Goal: Information Seeking & Learning: Learn about a topic

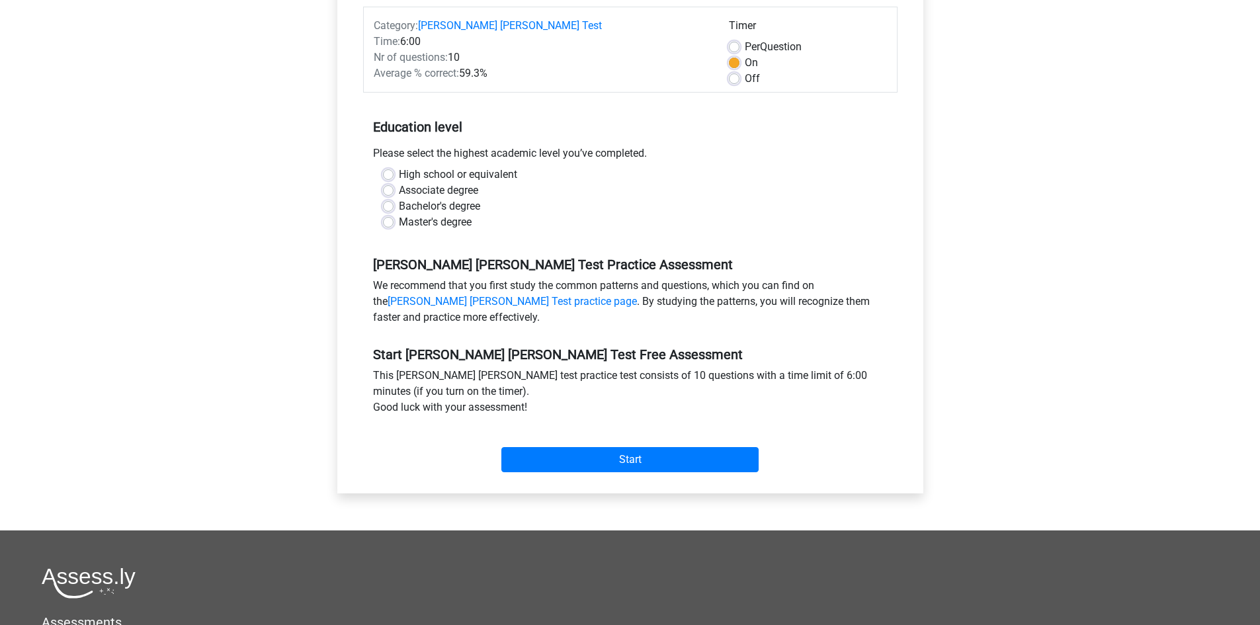
scroll to position [198, 0]
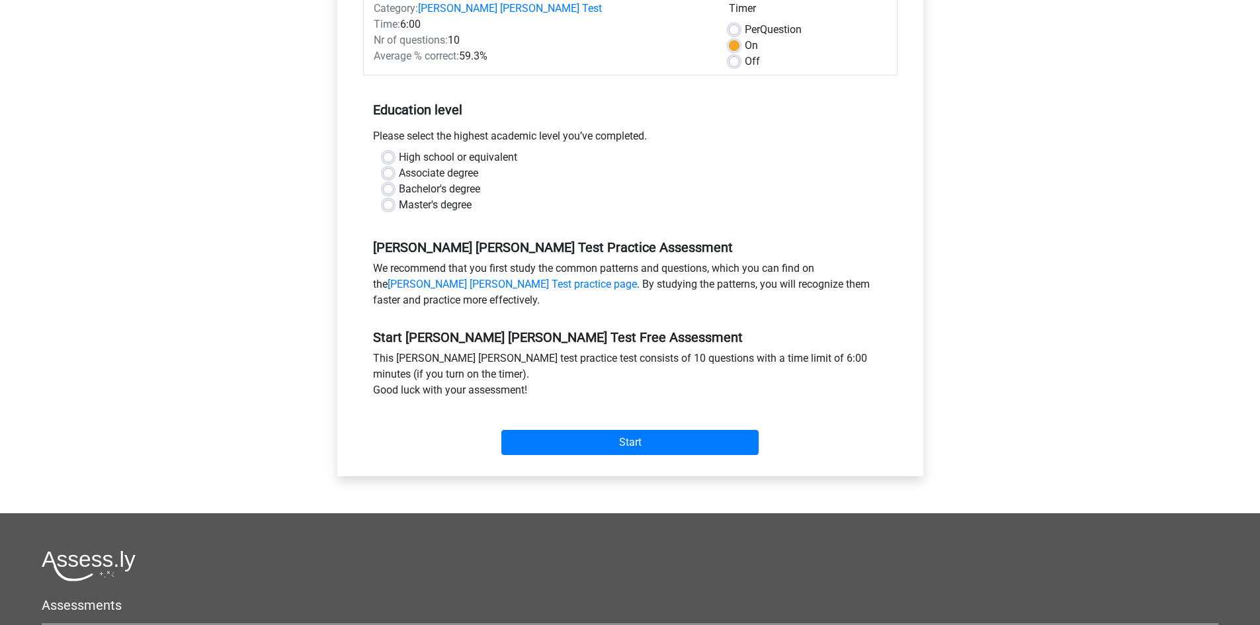
click at [399, 181] on label "Bachelor's degree" at bounding box center [439, 189] width 81 height 16
click at [386, 181] on input "Bachelor's degree" at bounding box center [388, 187] width 11 height 13
radio input "true"
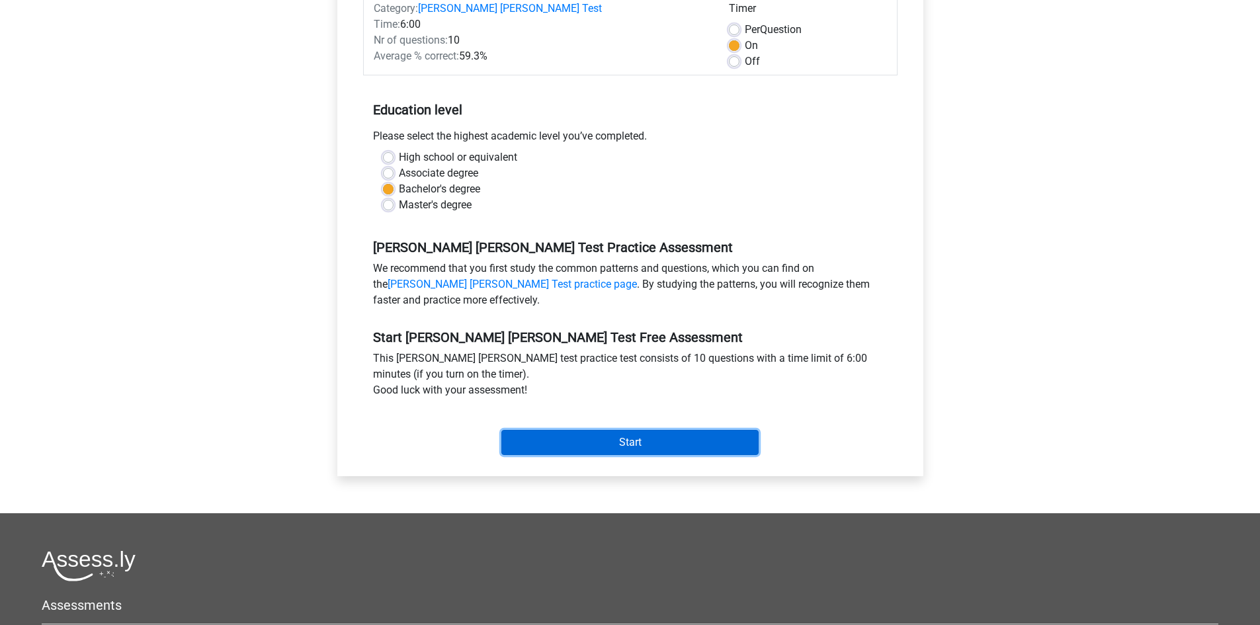
click at [612, 430] on input "Start" at bounding box center [629, 442] width 257 height 25
click at [694, 430] on input "Start" at bounding box center [629, 442] width 257 height 25
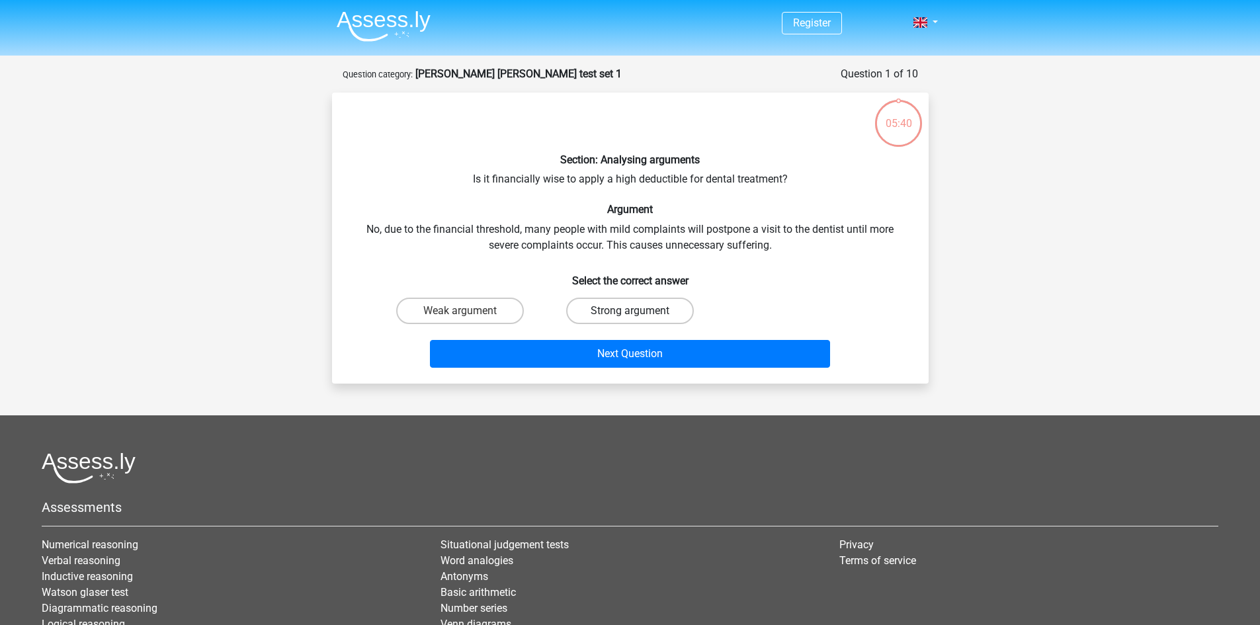
click at [622, 311] on label "Strong argument" at bounding box center [630, 311] width 128 height 26
click at [630, 311] on input "Strong argument" at bounding box center [634, 315] width 9 height 9
radio input "true"
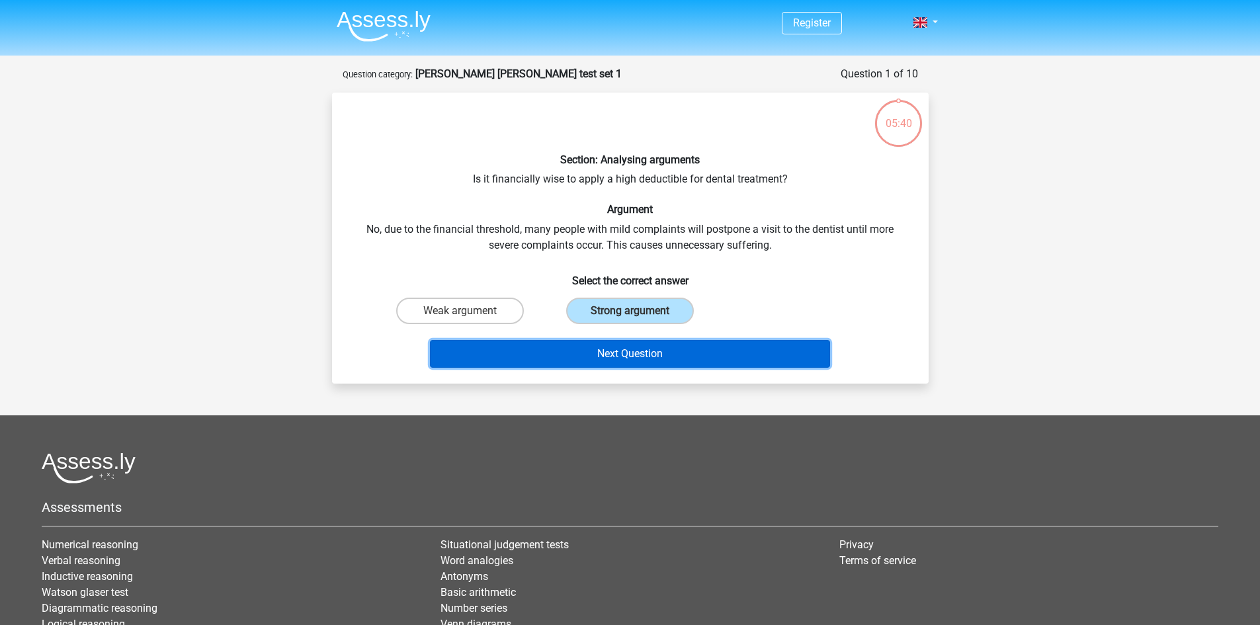
click at [663, 355] on button "Next Question" at bounding box center [630, 354] width 400 height 28
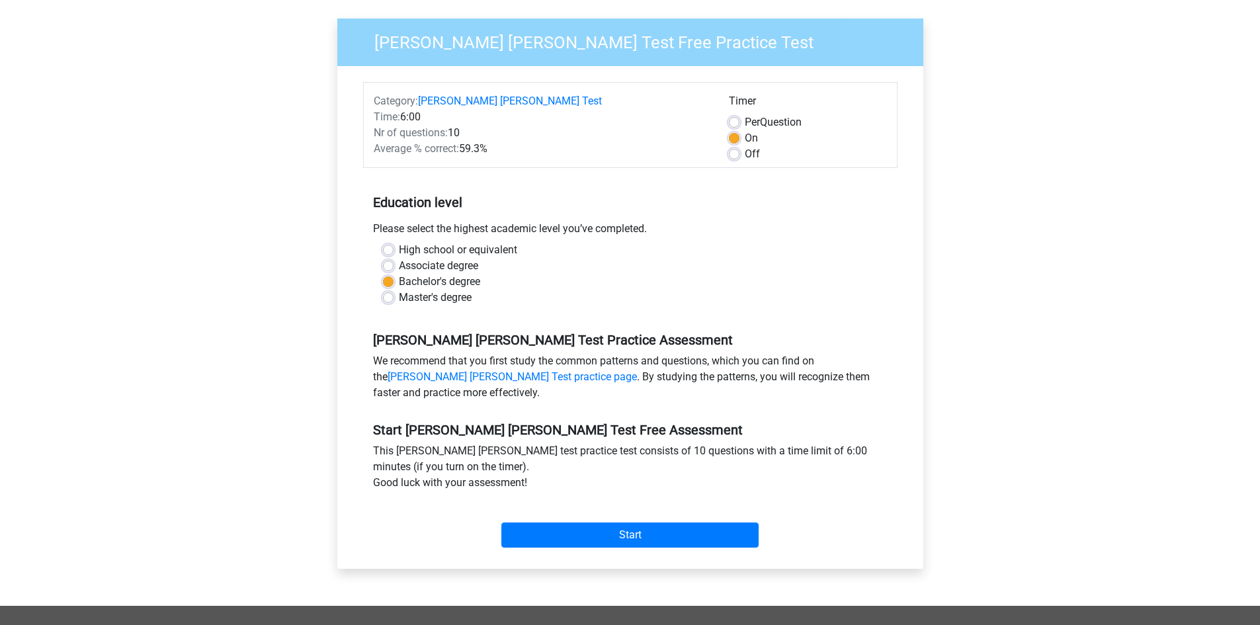
scroll to position [331, 0]
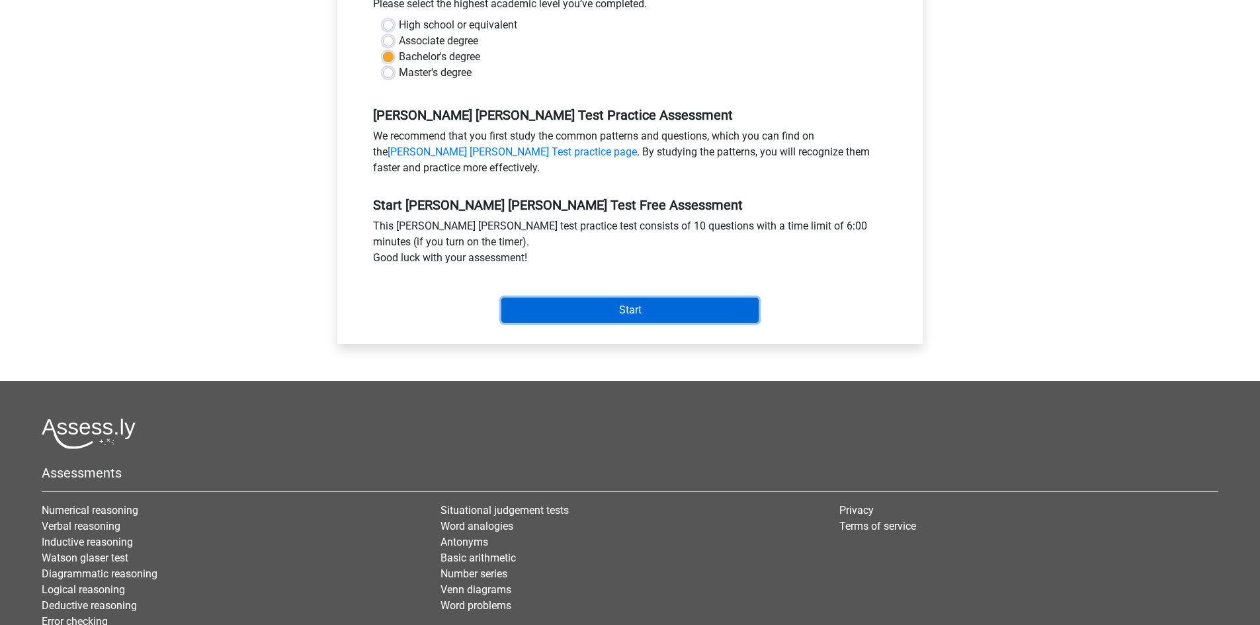
click at [641, 302] on input "Start" at bounding box center [629, 310] width 257 height 25
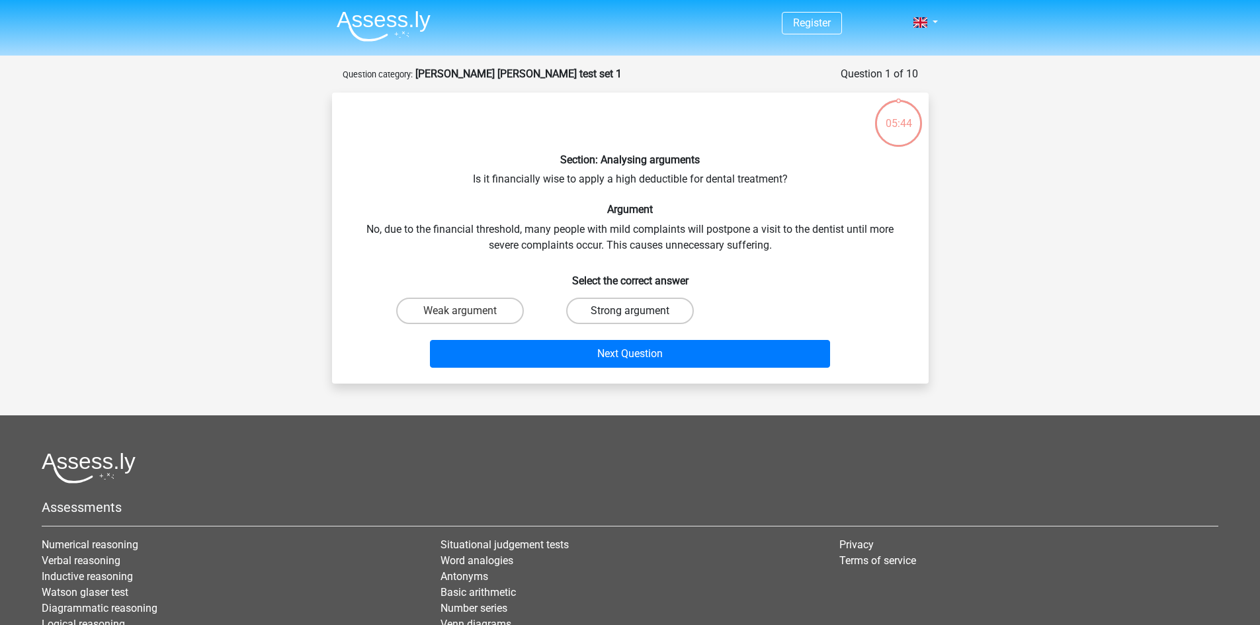
click at [658, 308] on label "Strong argument" at bounding box center [630, 311] width 128 height 26
click at [638, 311] on input "Strong argument" at bounding box center [634, 315] width 9 height 9
radio input "true"
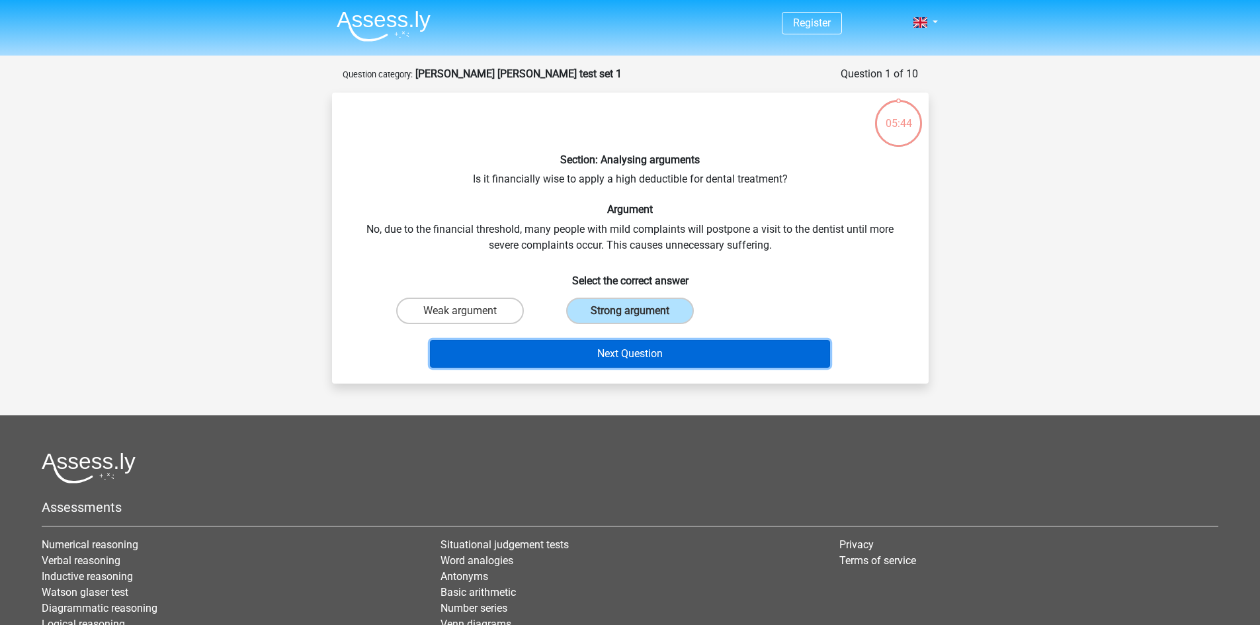
click at [707, 356] on button "Next Question" at bounding box center [630, 354] width 400 height 28
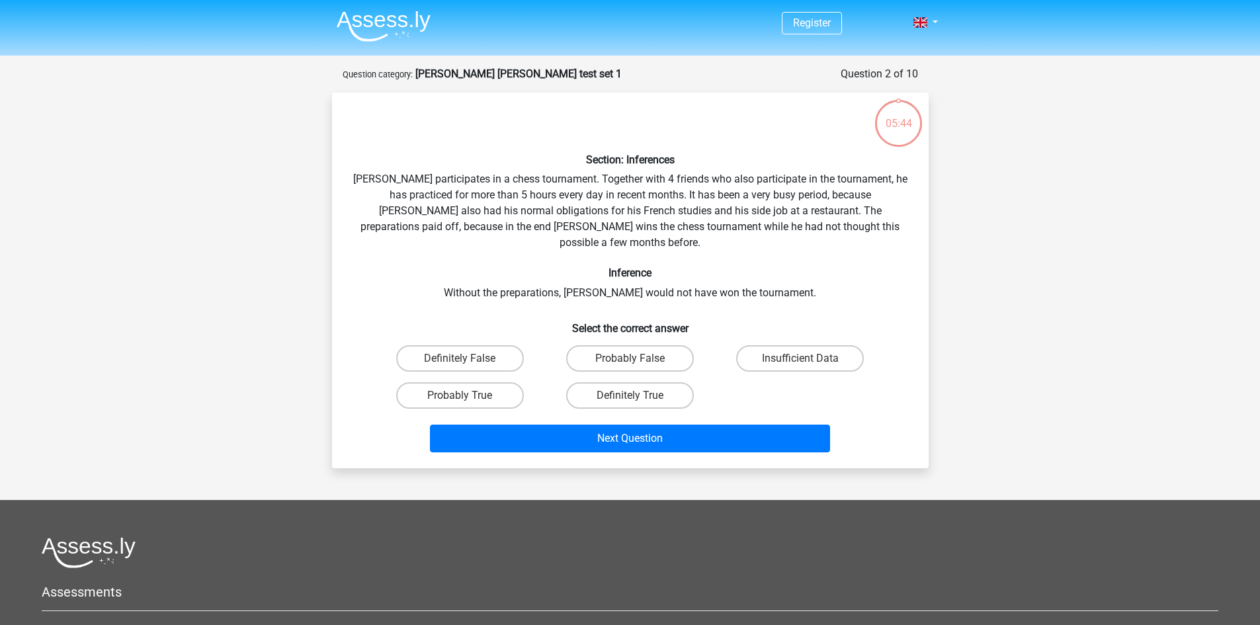
scroll to position [66, 0]
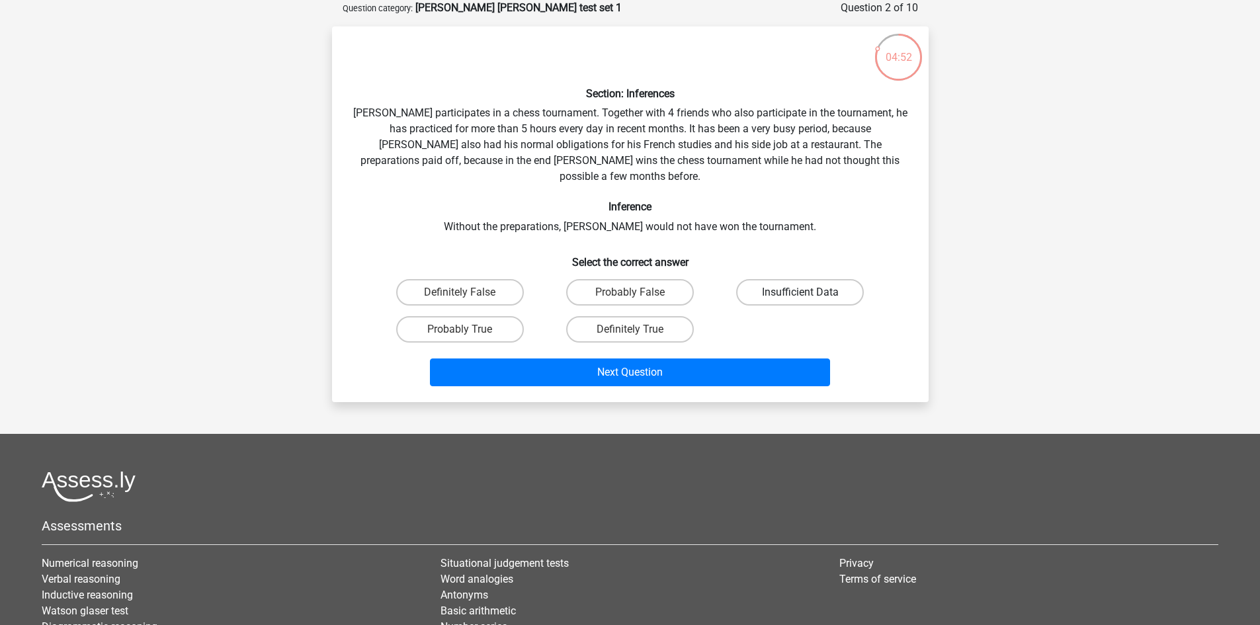
click at [845, 279] on label "Insufficient Data" at bounding box center [800, 292] width 128 height 26
click at [809, 292] on input "Insufficient Data" at bounding box center [804, 296] width 9 height 9
radio input "true"
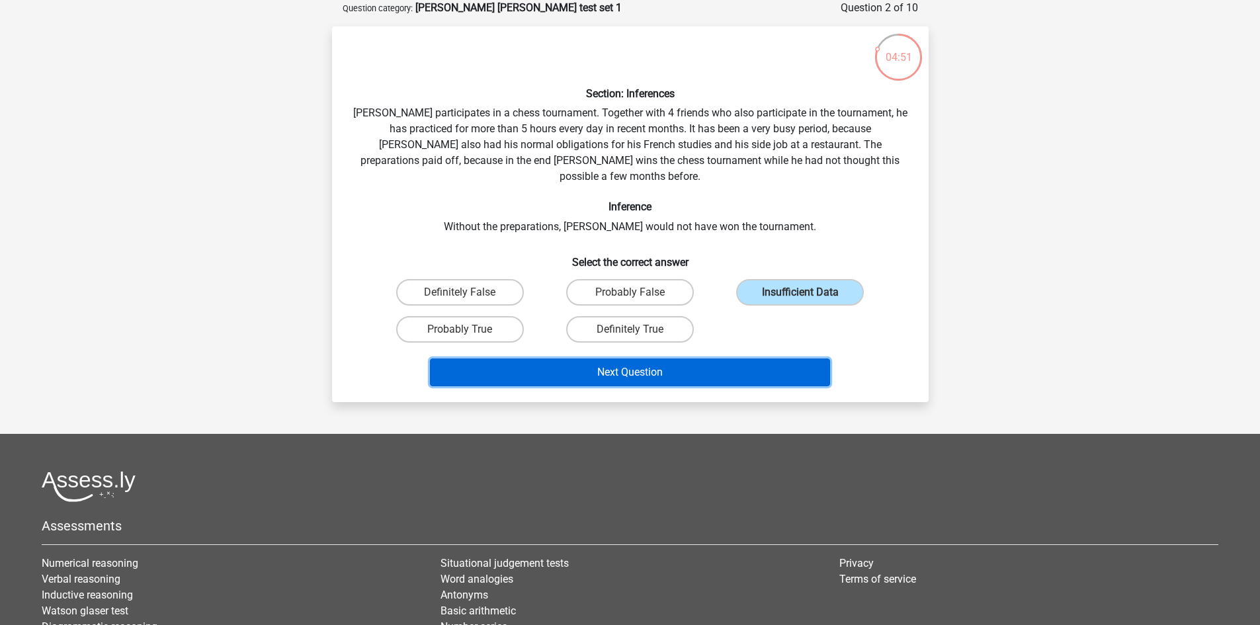
click at [708, 358] on button "Next Question" at bounding box center [630, 372] width 400 height 28
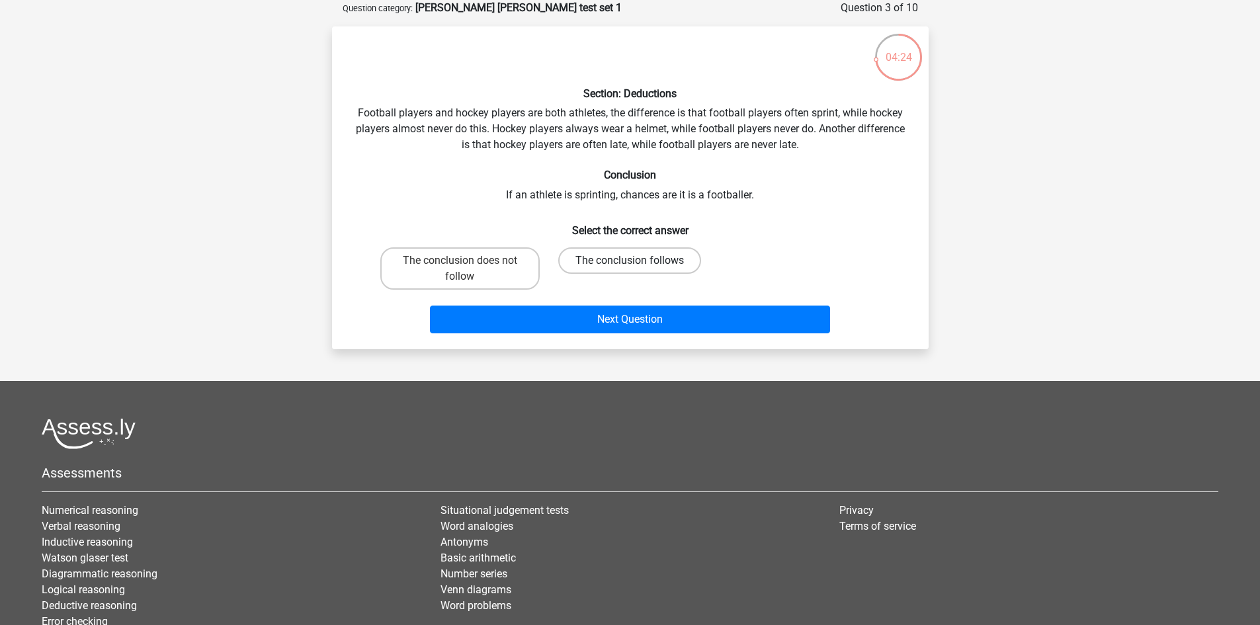
click at [636, 252] on label "The conclusion follows" at bounding box center [629, 260] width 143 height 26
click at [636, 261] on input "The conclusion follows" at bounding box center [634, 265] width 9 height 9
radio input "true"
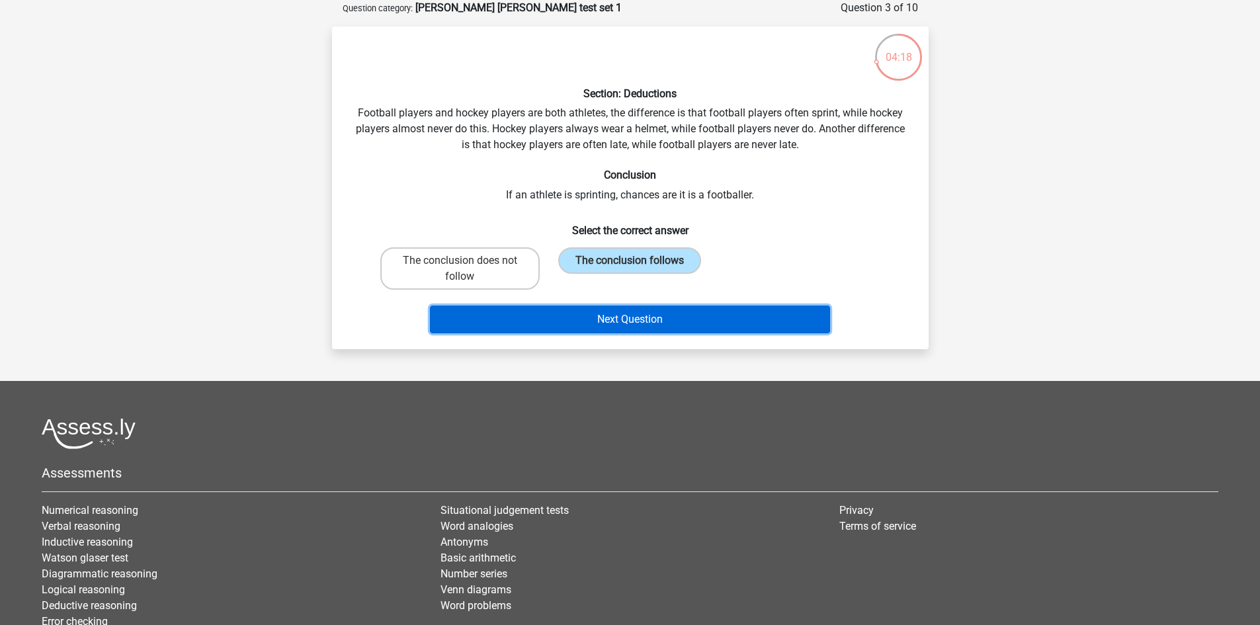
click at [714, 317] on button "Next Question" at bounding box center [630, 320] width 400 height 28
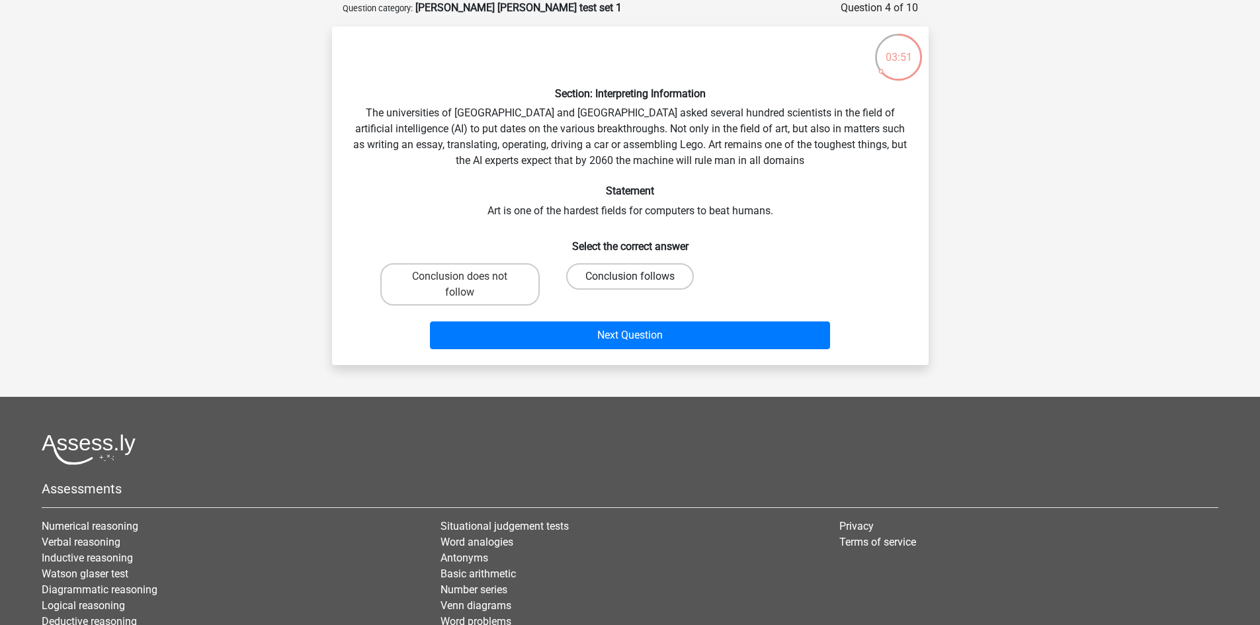
click at [642, 282] on label "Conclusion follows" at bounding box center [630, 276] width 128 height 26
click at [638, 282] on input "Conclusion follows" at bounding box center [634, 280] width 9 height 9
radio input "true"
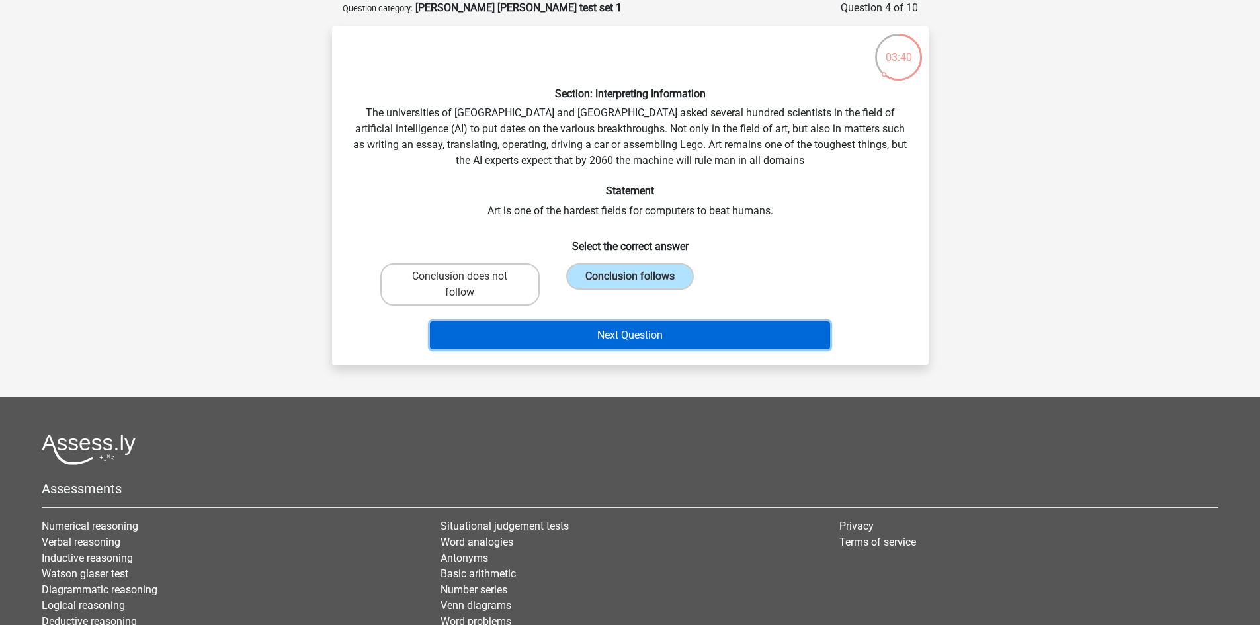
click at [729, 339] on button "Next Question" at bounding box center [630, 335] width 400 height 28
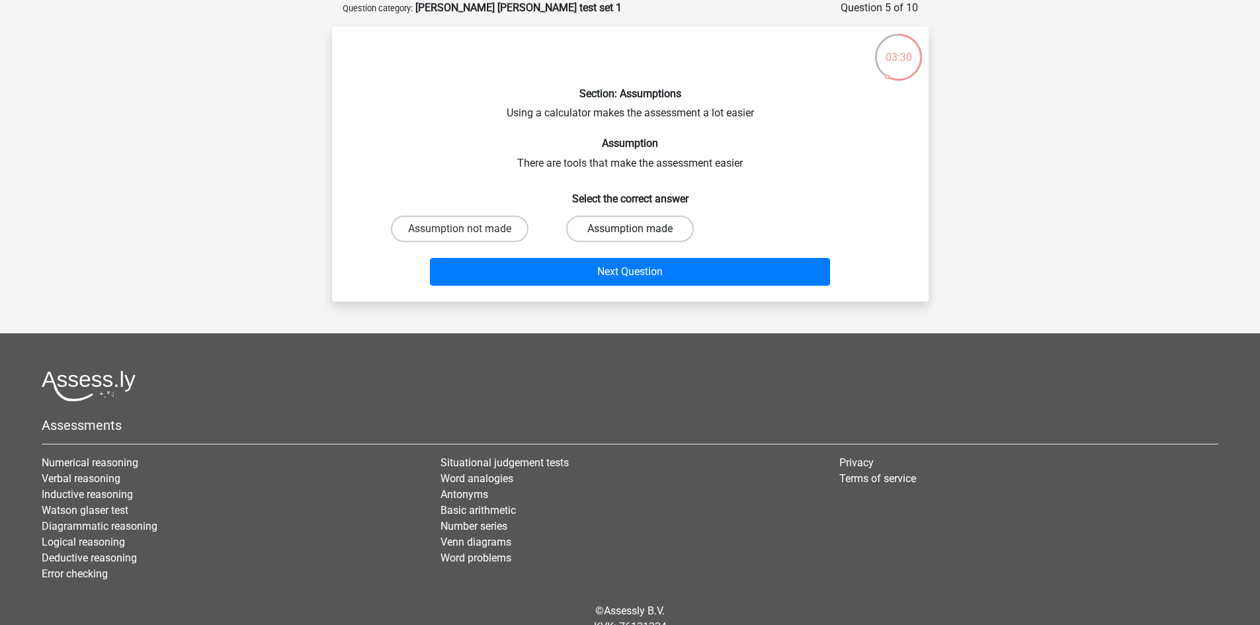
click at [610, 226] on label "Assumption made" at bounding box center [630, 229] width 128 height 26
click at [630, 229] on input "Assumption made" at bounding box center [634, 233] width 9 height 9
radio input "true"
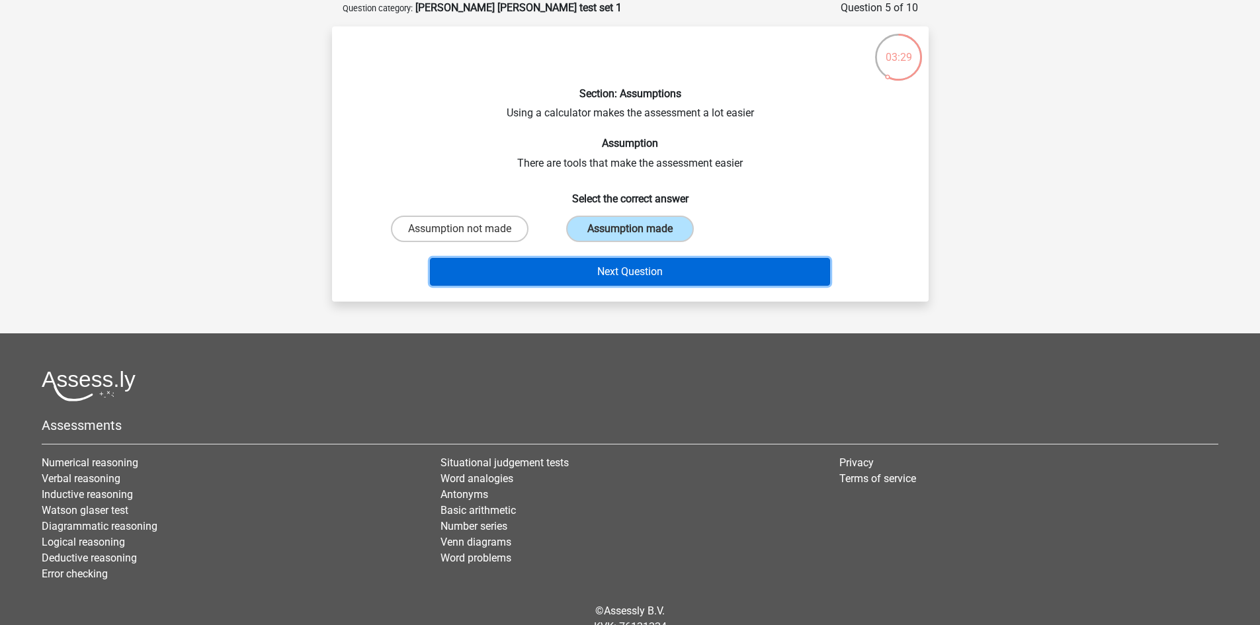
click at [602, 278] on button "Next Question" at bounding box center [630, 272] width 400 height 28
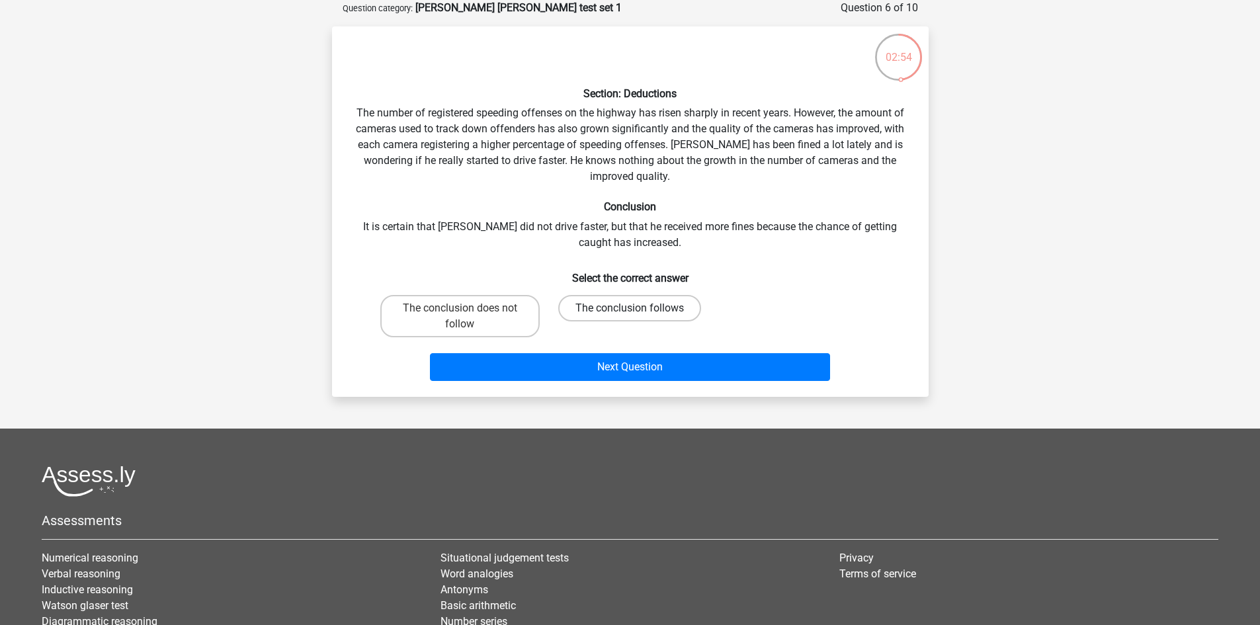
click at [690, 311] on label "The conclusion follows" at bounding box center [629, 308] width 143 height 26
click at [638, 311] on input "The conclusion follows" at bounding box center [634, 312] width 9 height 9
radio input "true"
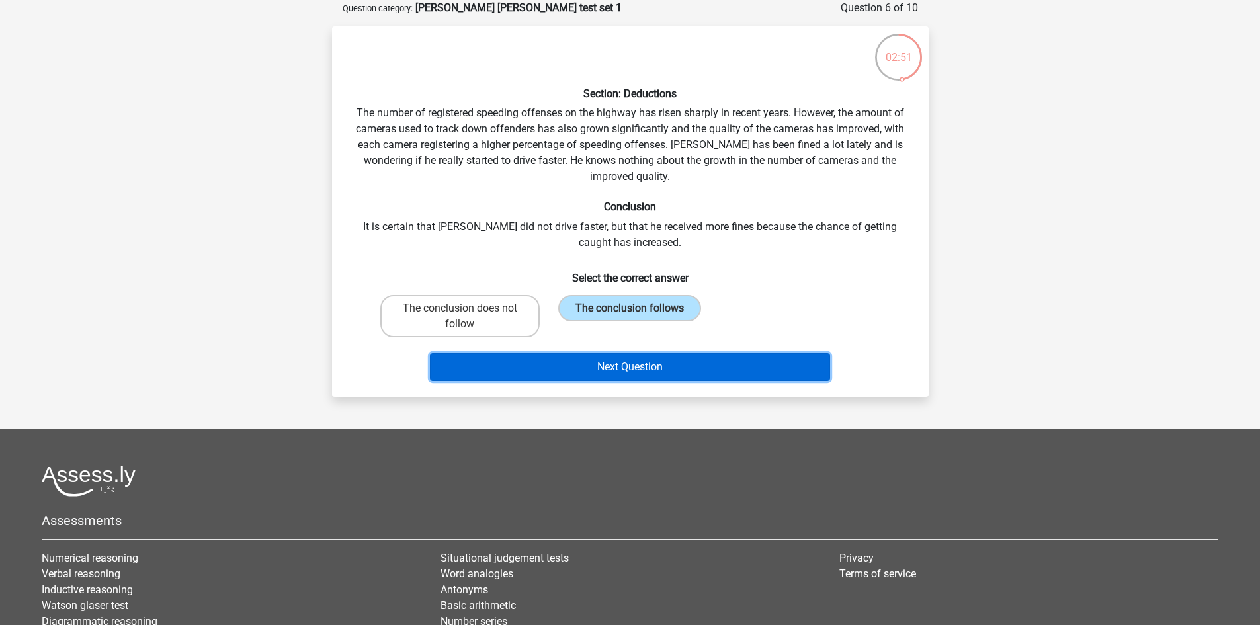
click at [657, 371] on button "Next Question" at bounding box center [630, 367] width 400 height 28
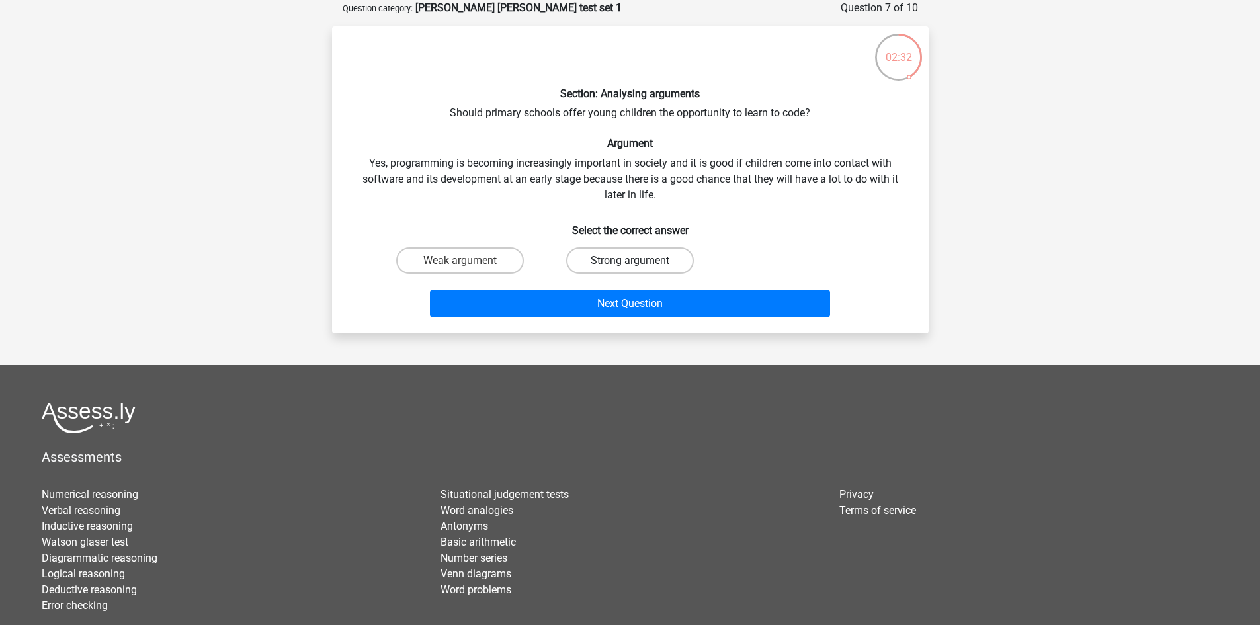
click at [640, 259] on label "Strong argument" at bounding box center [630, 260] width 128 height 26
click at [638, 261] on input "Strong argument" at bounding box center [634, 265] width 9 height 9
radio input "true"
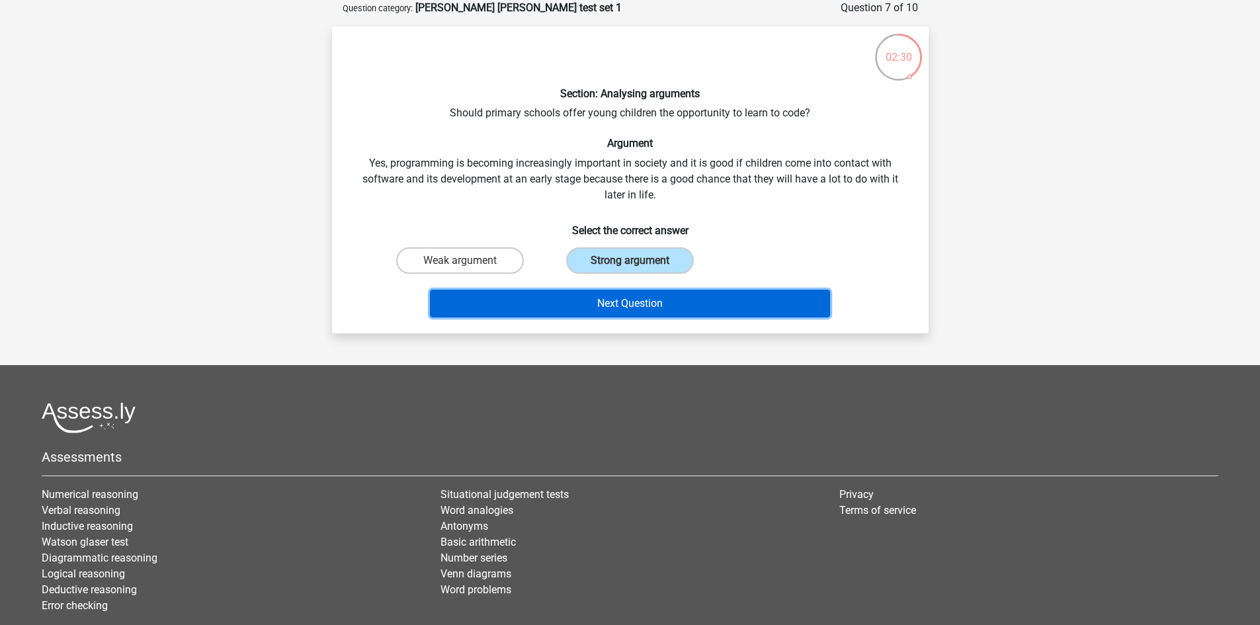
click at [649, 307] on button "Next Question" at bounding box center [630, 304] width 400 height 28
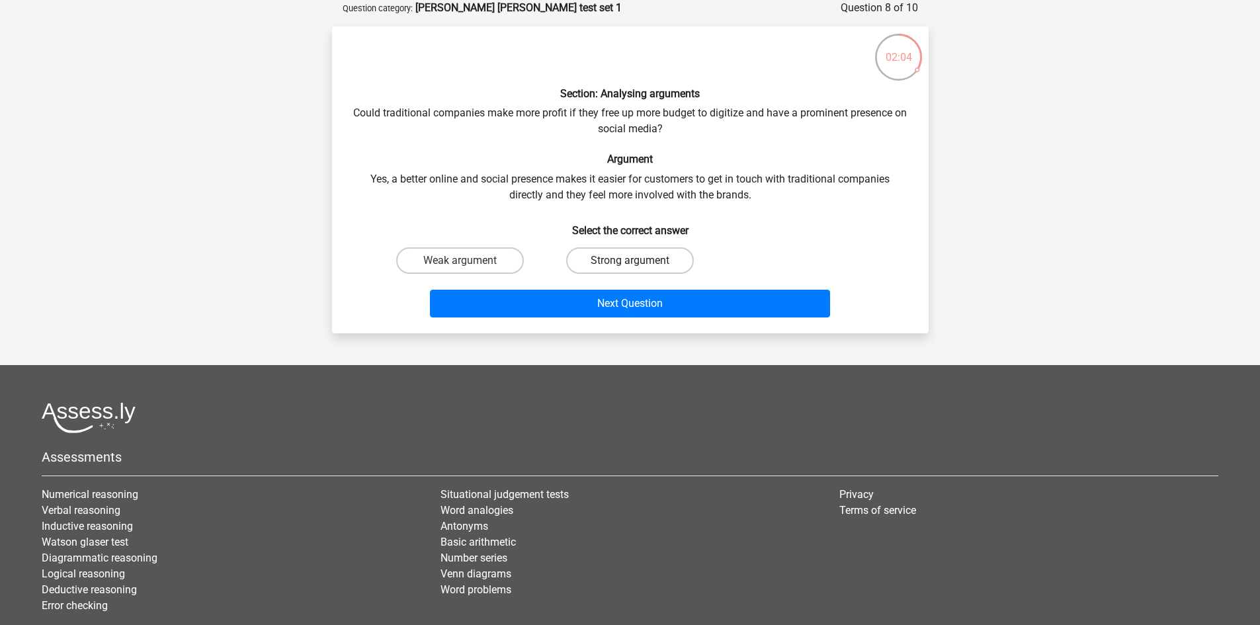
click at [650, 262] on label "Strong argument" at bounding box center [630, 260] width 128 height 26
click at [638, 262] on input "Strong argument" at bounding box center [634, 265] width 9 height 9
radio input "true"
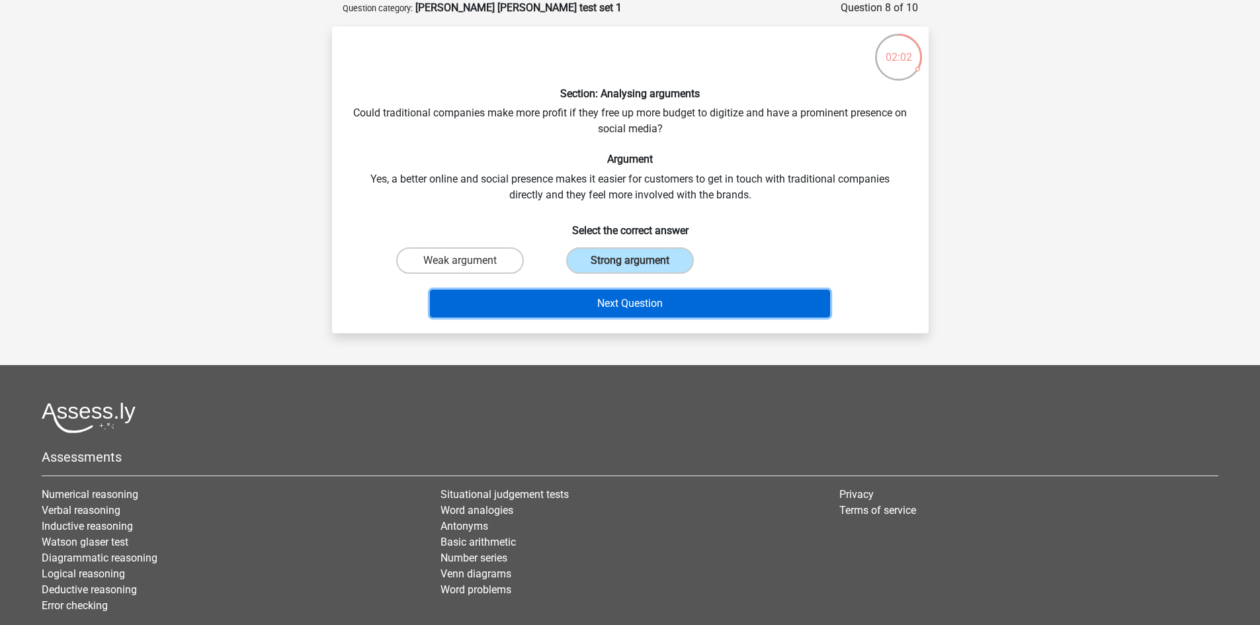
click at [675, 304] on button "Next Question" at bounding box center [630, 304] width 400 height 28
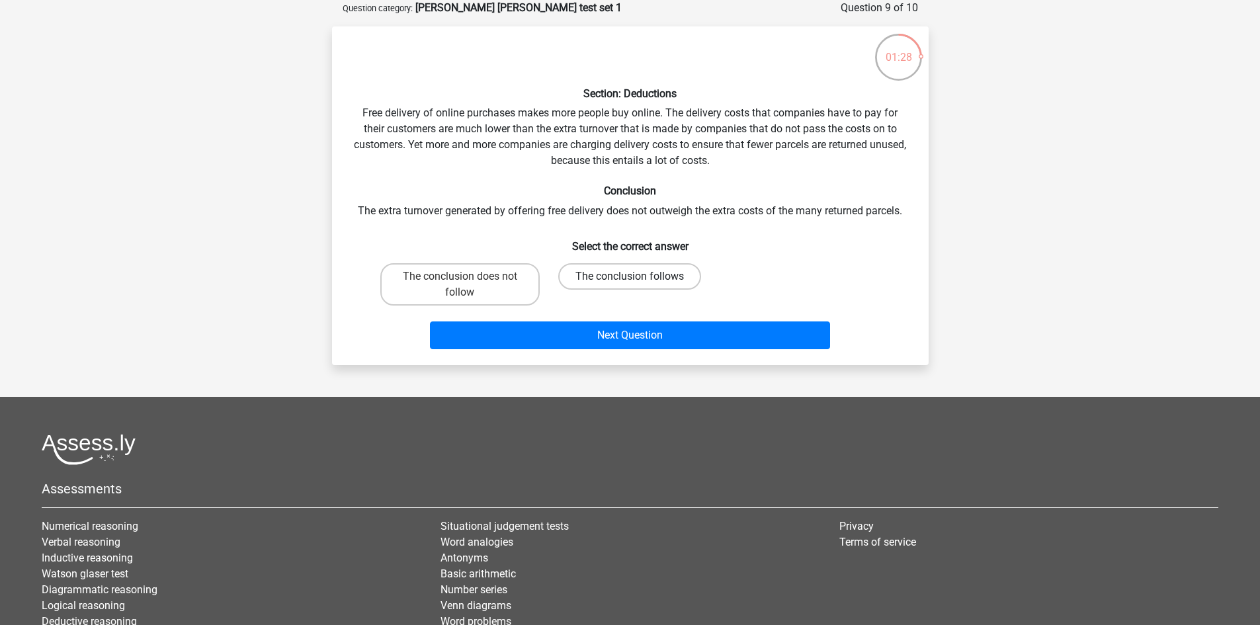
click at [583, 282] on label "The conclusion follows" at bounding box center [629, 276] width 143 height 26
click at [630, 282] on input "The conclusion follows" at bounding box center [634, 280] width 9 height 9
radio input "true"
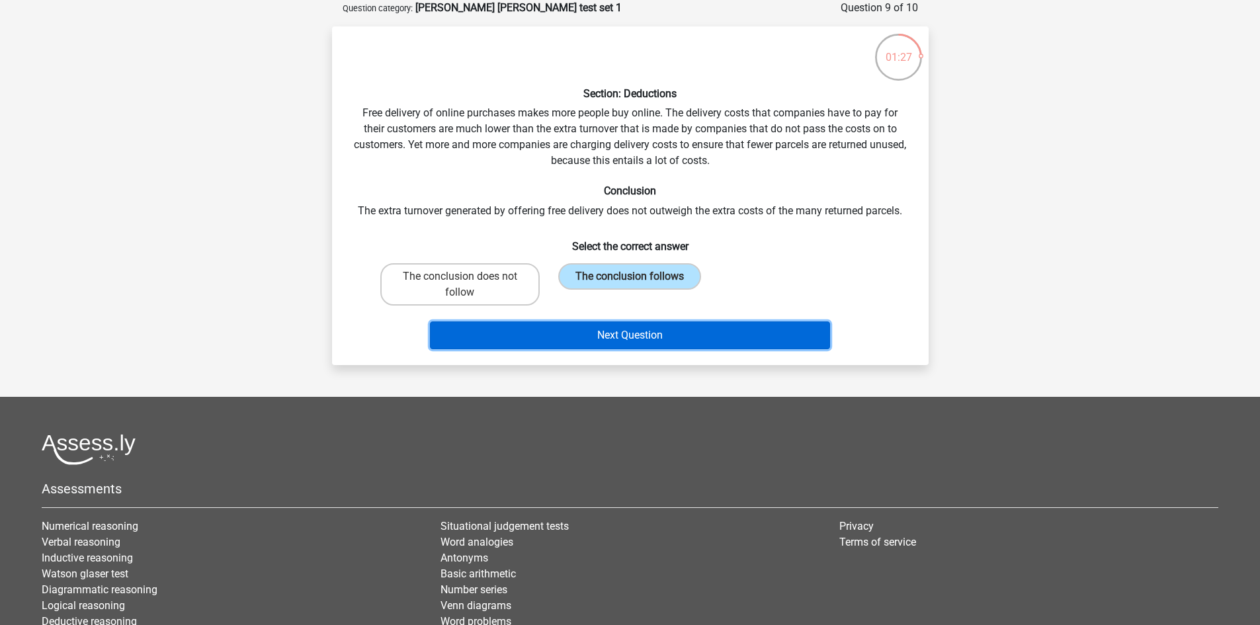
click at [629, 341] on button "Next Question" at bounding box center [630, 335] width 400 height 28
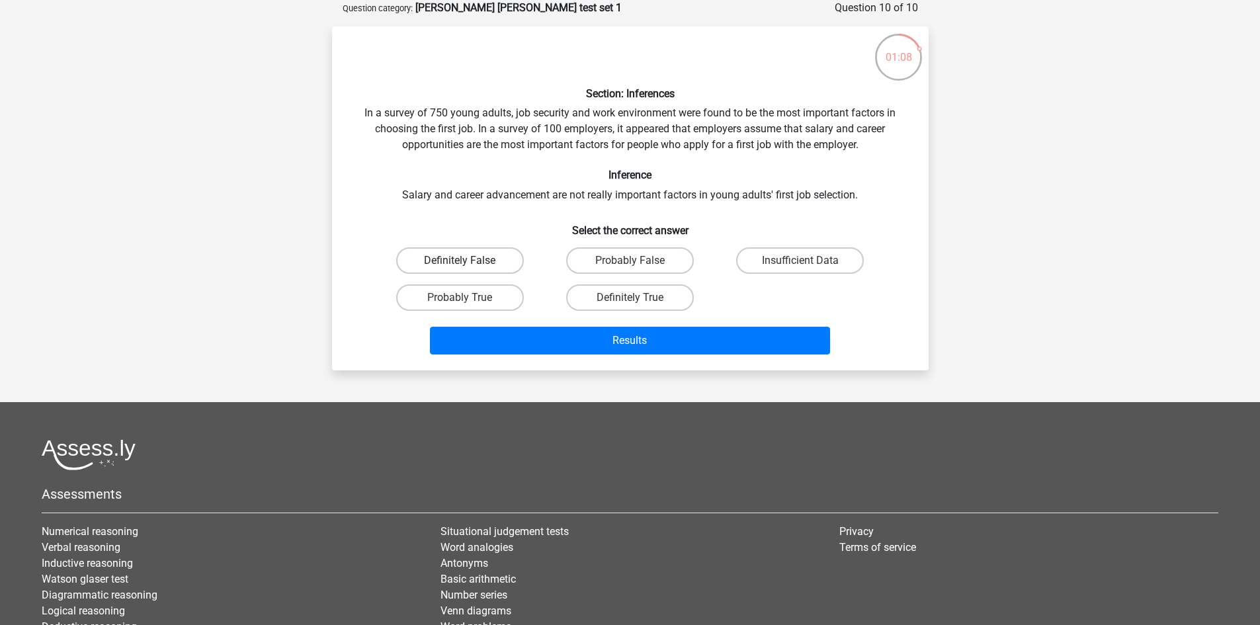
click at [493, 267] on label "Definitely False" at bounding box center [460, 260] width 128 height 26
click at [468, 267] on input "Definitely False" at bounding box center [464, 265] width 9 height 9
radio input "true"
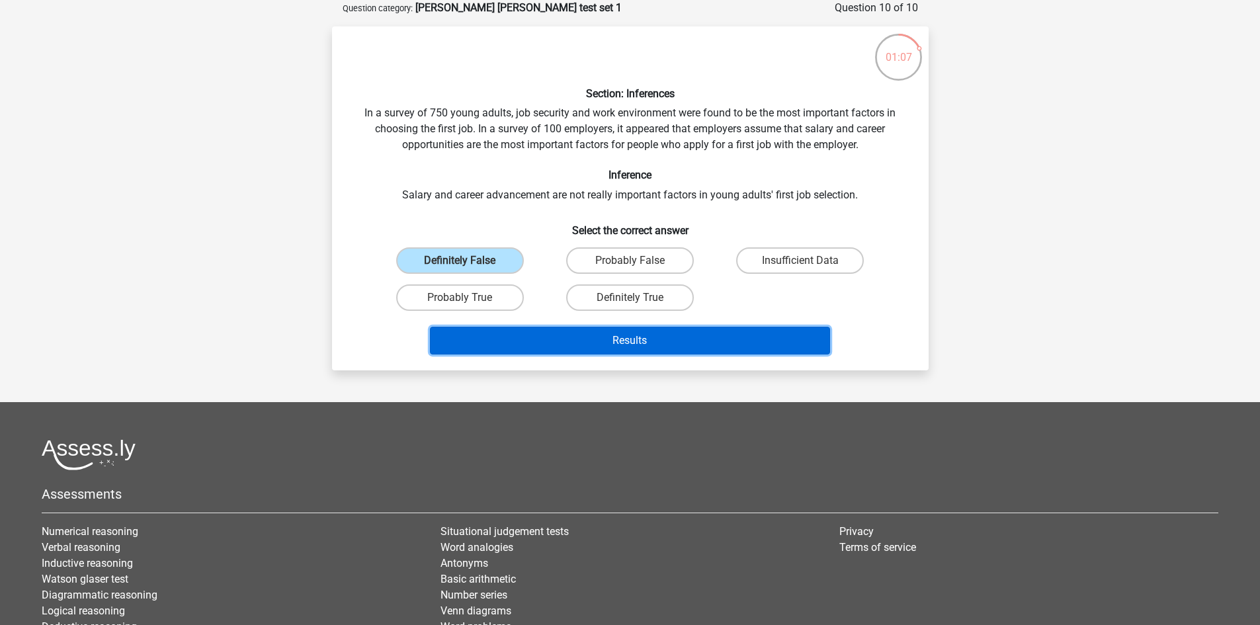
click at [632, 349] on button "Results" at bounding box center [630, 341] width 400 height 28
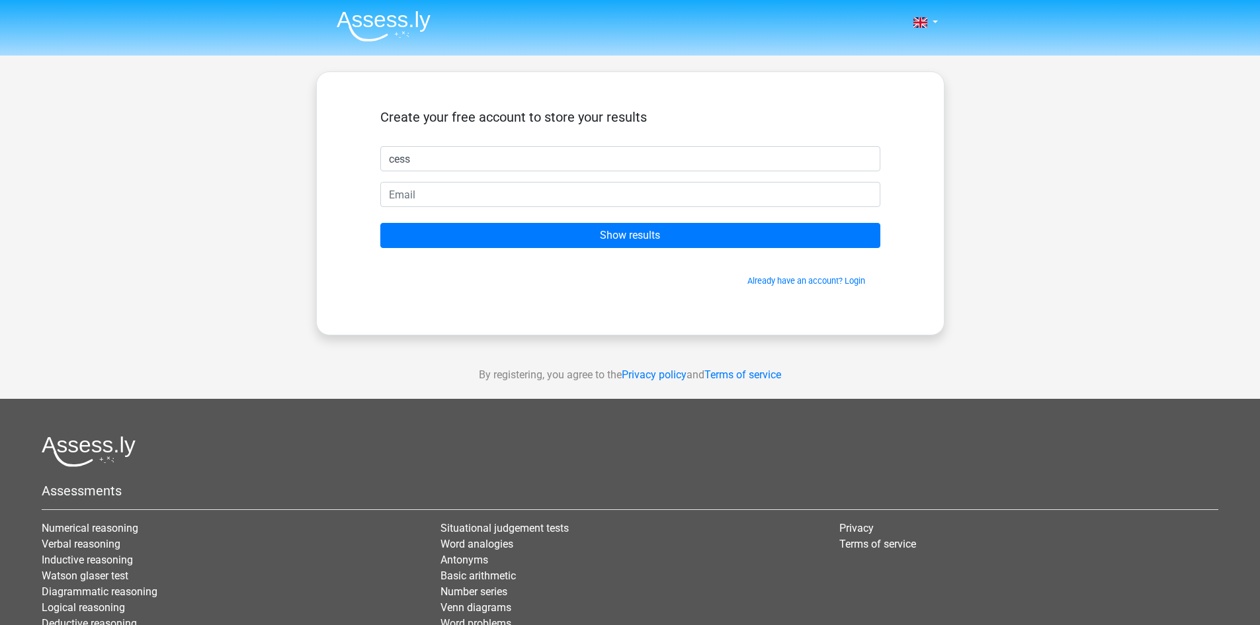
type input "cess"
click at [552, 188] on input "email" at bounding box center [630, 194] width 500 height 25
type input "[EMAIL_ADDRESS][DOMAIN_NAME]"
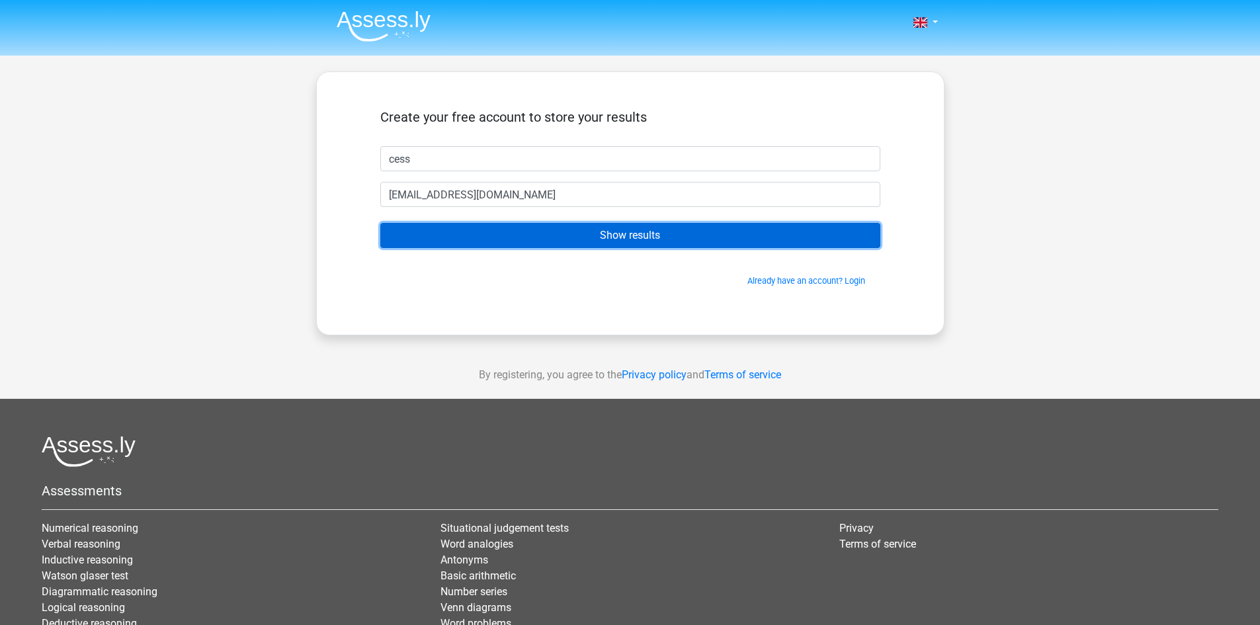
click at [694, 245] on input "Show results" at bounding box center [630, 235] width 500 height 25
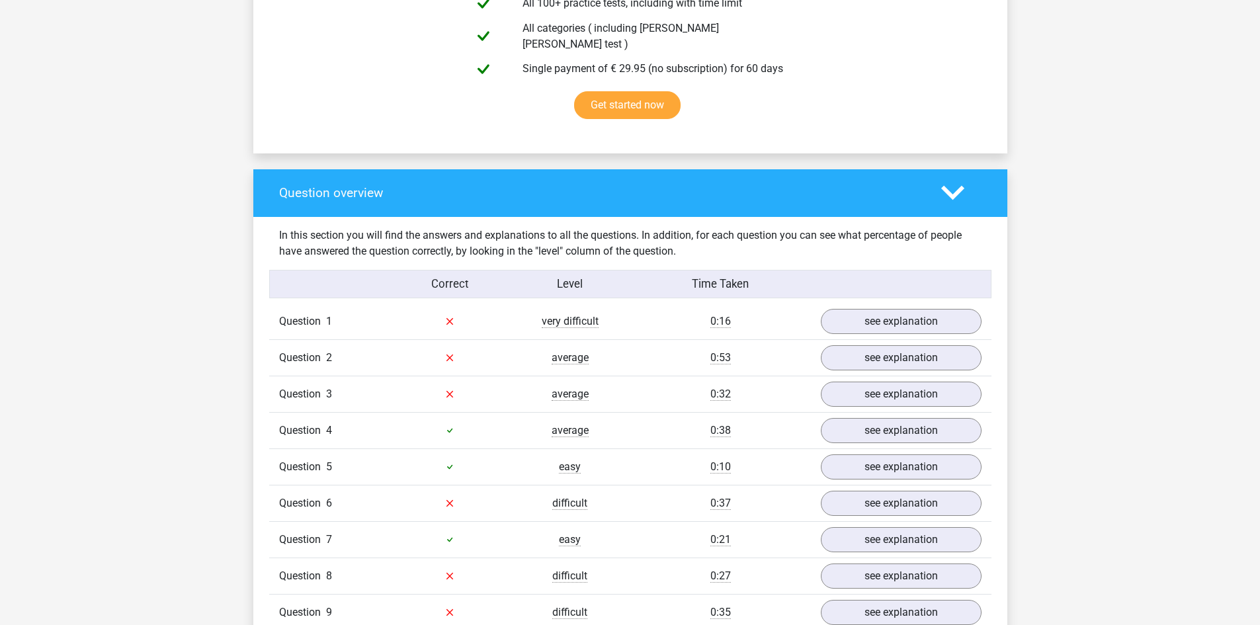
scroll to position [926, 0]
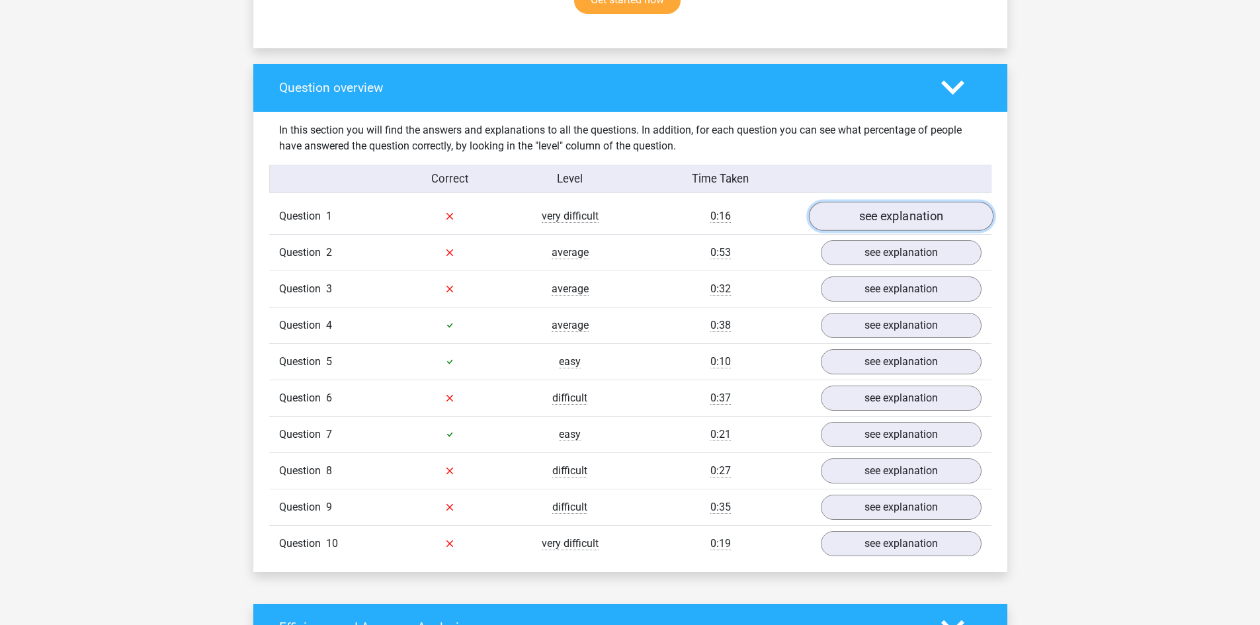
click at [885, 212] on link "see explanation" at bounding box center [900, 216] width 185 height 29
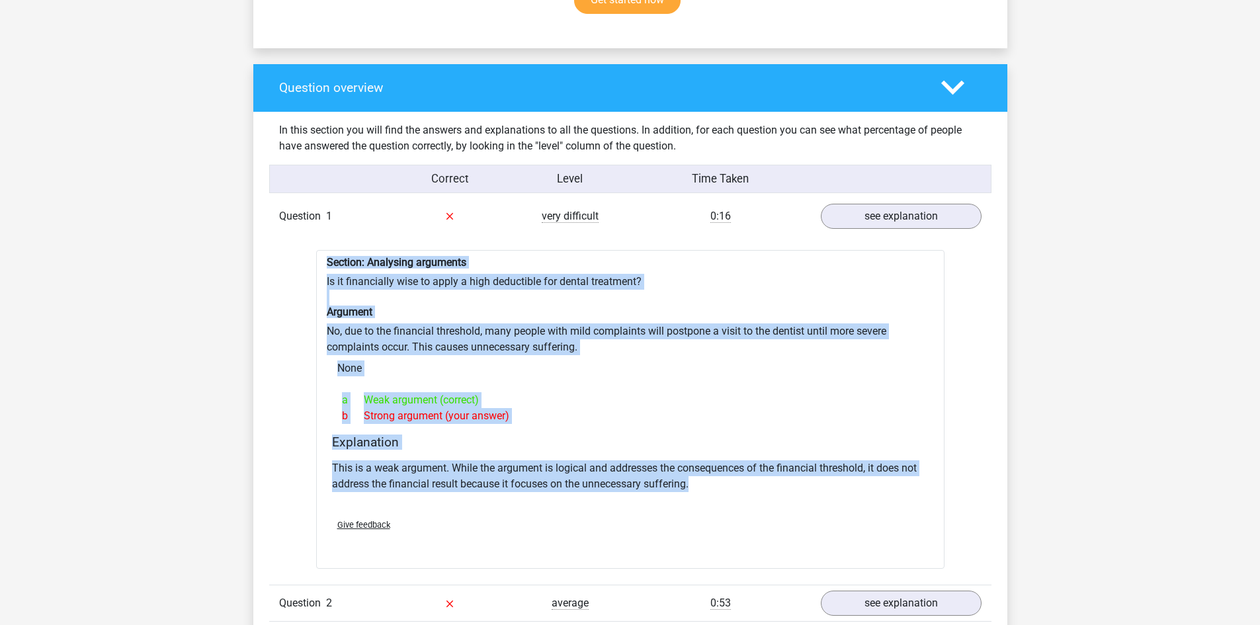
drag, startPoint x: 323, startPoint y: 251, endPoint x: 823, endPoint y: 473, distance: 547.4
click at [823, 473] on div "Section: Analysing arguments Is it financially wise to apply a high deductible …" at bounding box center [630, 409] width 628 height 319
copy div "Section: Analysing arguments Is it financially wise to apply a high deductible …"
click at [876, 210] on link "see explanation" at bounding box center [900, 216] width 185 height 29
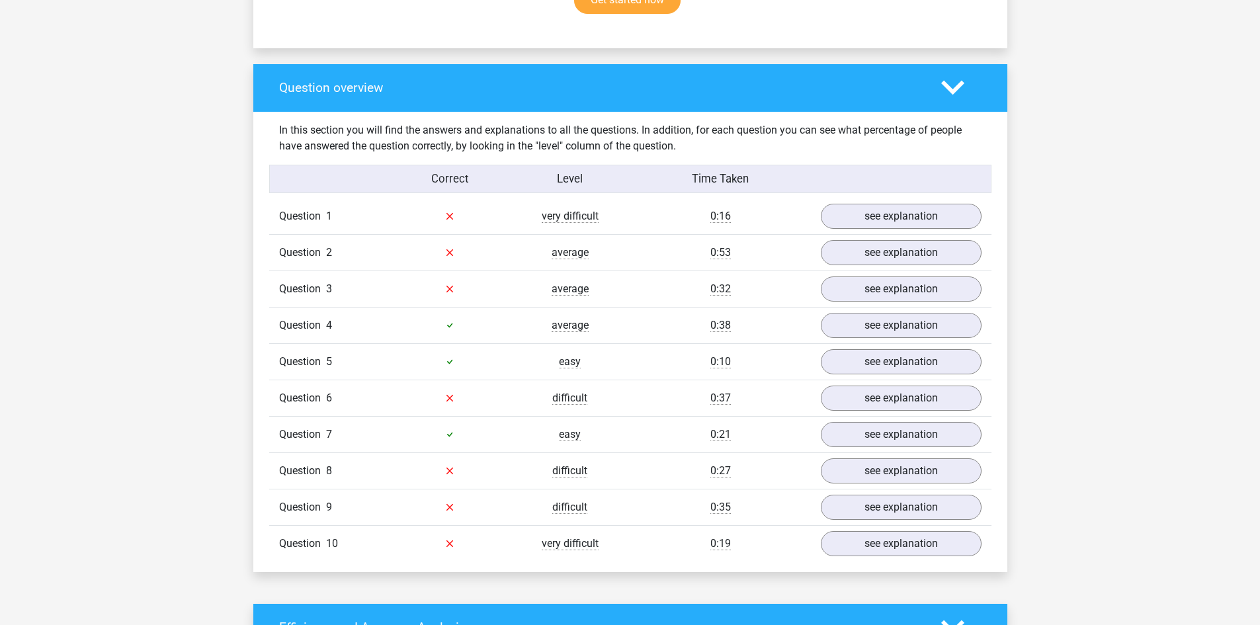
click at [890, 220] on div "Question 1 very difficult 0:16 see explanation" at bounding box center [630, 216] width 722 height 36
click at [890, 212] on link "see explanation" at bounding box center [900, 216] width 185 height 29
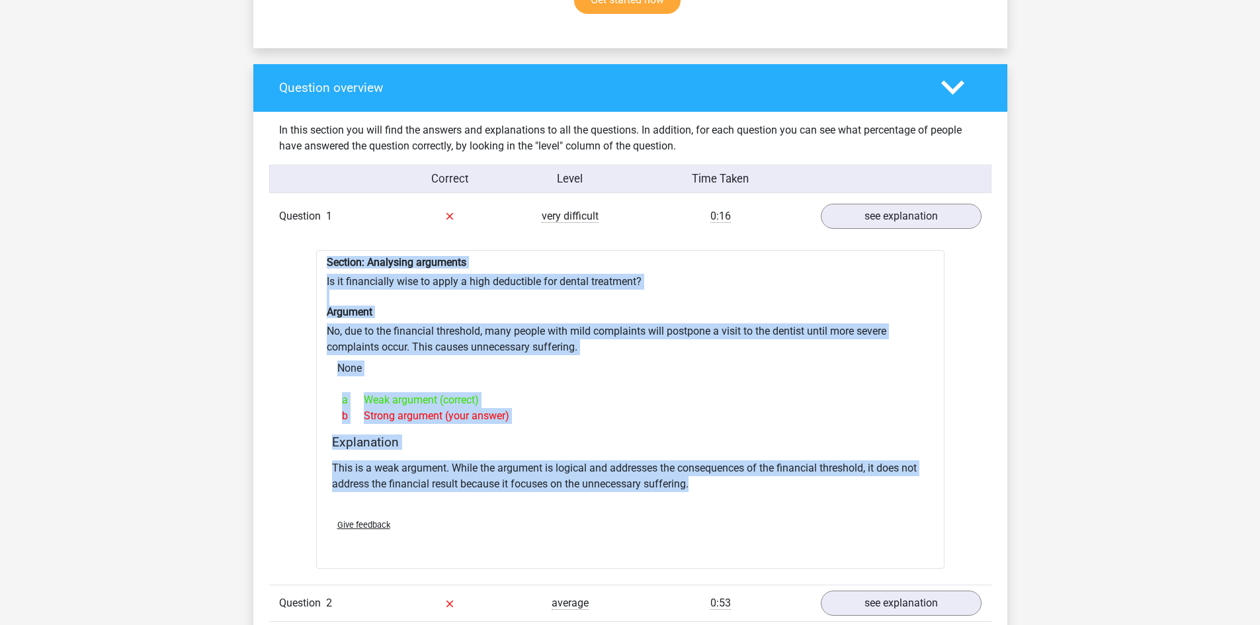
click at [540, 375] on div "Section: Analysing arguments Is it financially wise to apply a high deductible …" at bounding box center [630, 409] width 628 height 319
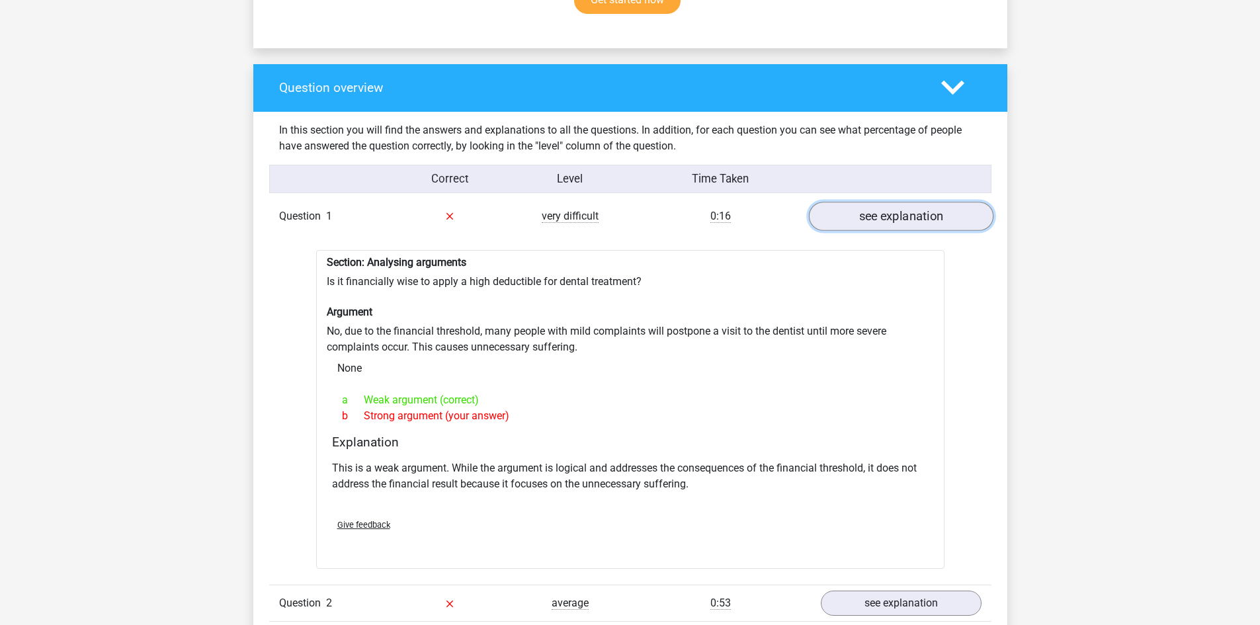
click at [877, 215] on link "see explanation" at bounding box center [900, 216] width 185 height 29
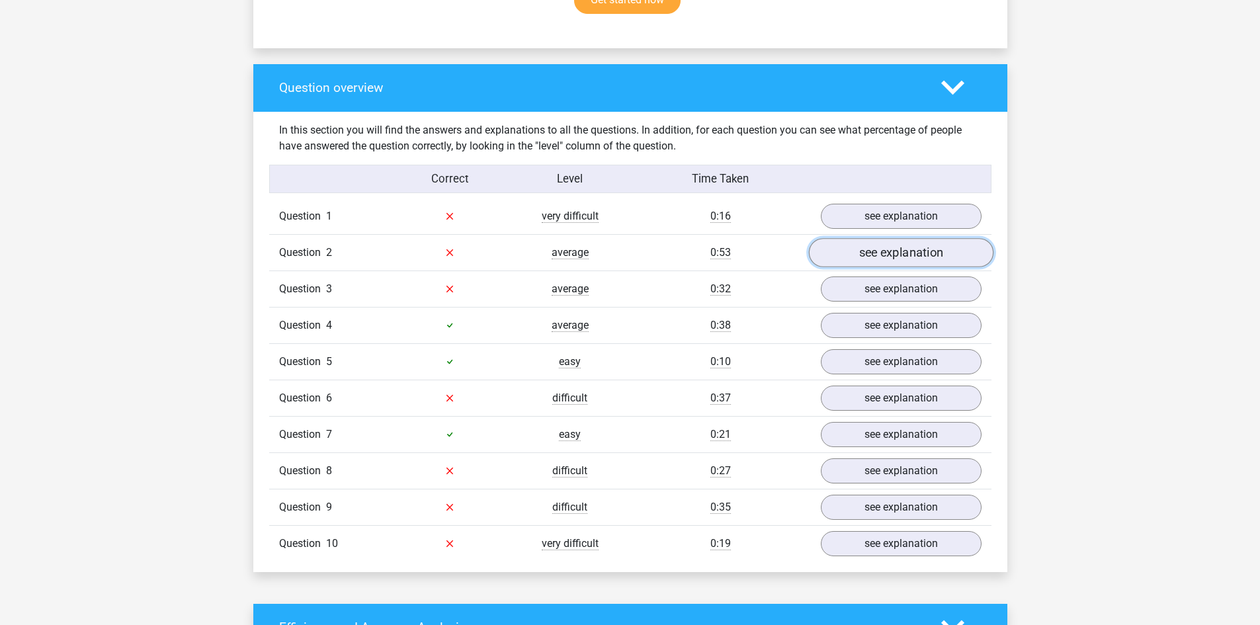
click at [850, 245] on link "see explanation" at bounding box center [900, 252] width 185 height 29
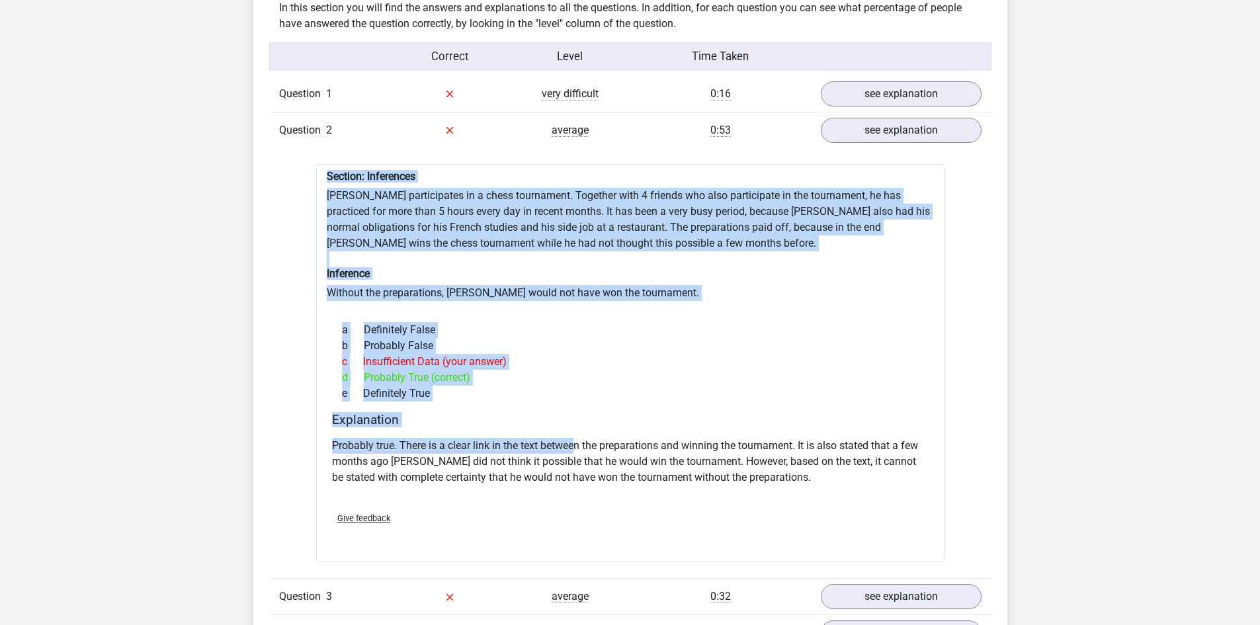
scroll to position [1058, 0]
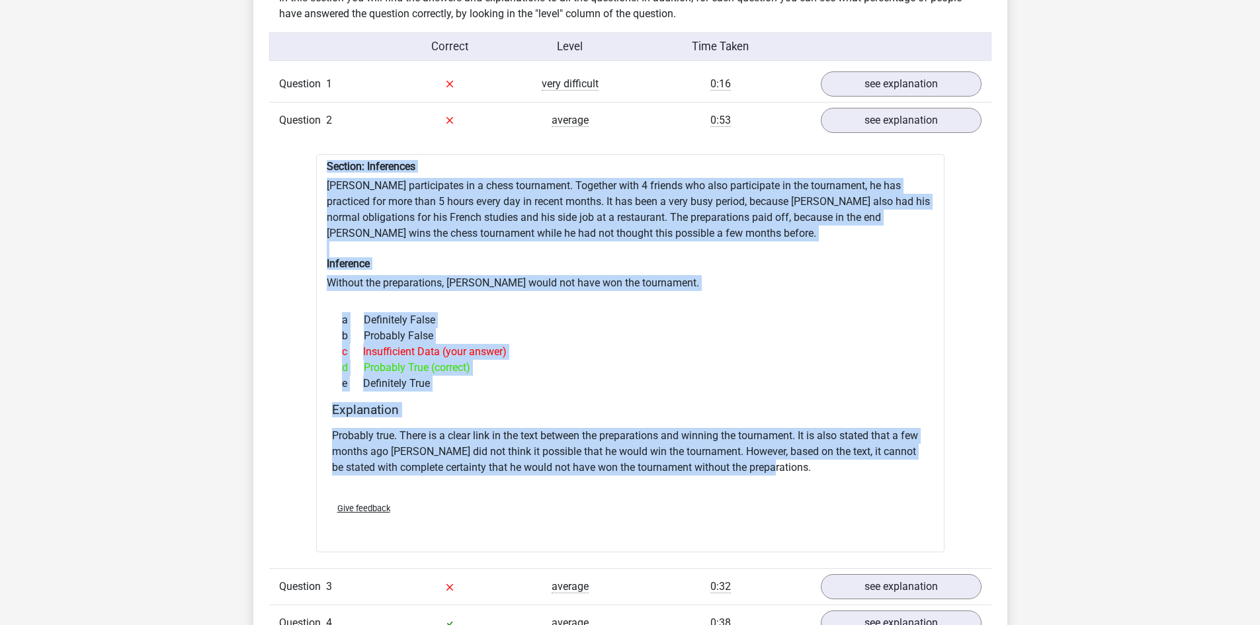
drag, startPoint x: 321, startPoint y: 285, endPoint x: 809, endPoint y: 451, distance: 515.5
click at [828, 452] on div "Section: Inferences Pablo participates in a chess tournament. Together with 4 f…" at bounding box center [630, 353] width 628 height 399
drag, startPoint x: 585, startPoint y: 444, endPoint x: 632, endPoint y: 452, distance: 47.5
click at [632, 452] on p "Probably true. There is a clear link in the text between the preparations and w…" at bounding box center [630, 452] width 596 height 48
copy div "Section: Inferences Pablo participates in a chess tournament. Together with 4 f…"
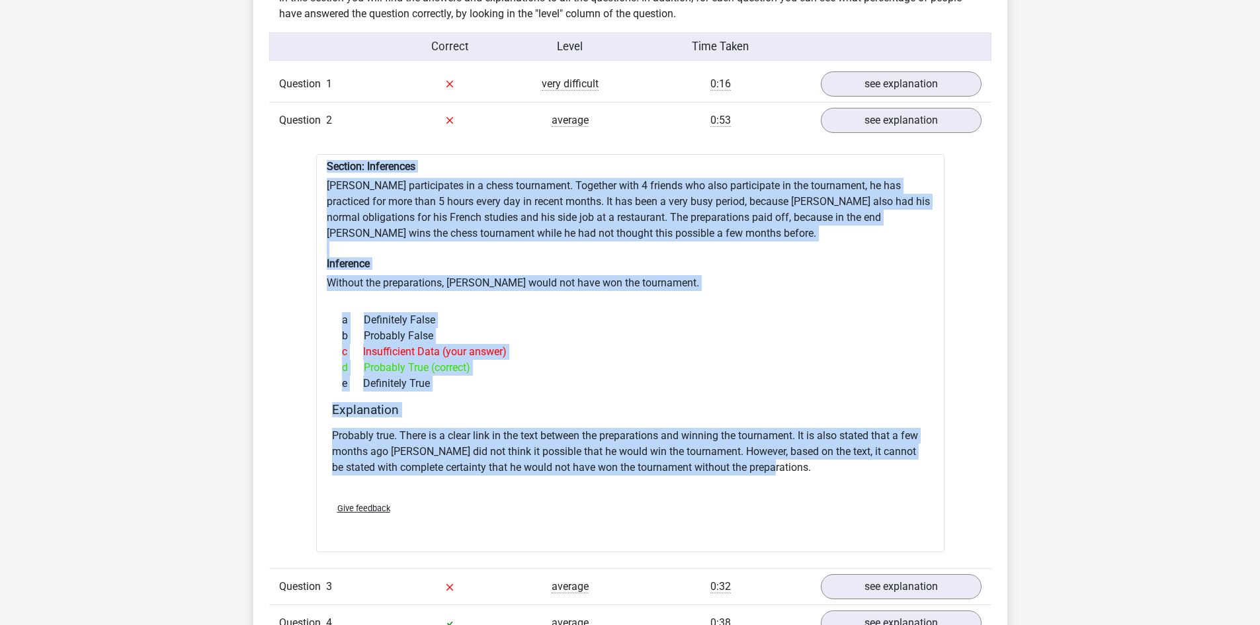
click at [895, 130] on div "Question 1 very difficult 0:16 see explanation Section: Analysing arguments Is …" at bounding box center [630, 463] width 702 height 794
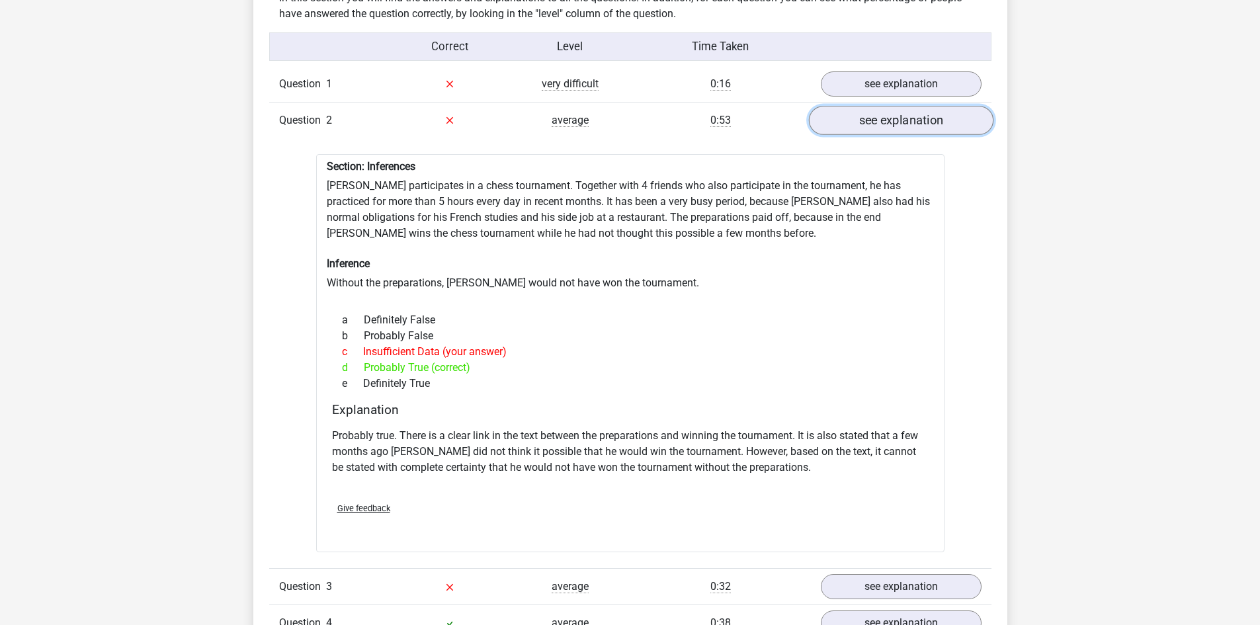
click at [895, 106] on link "see explanation" at bounding box center [900, 120] width 185 height 29
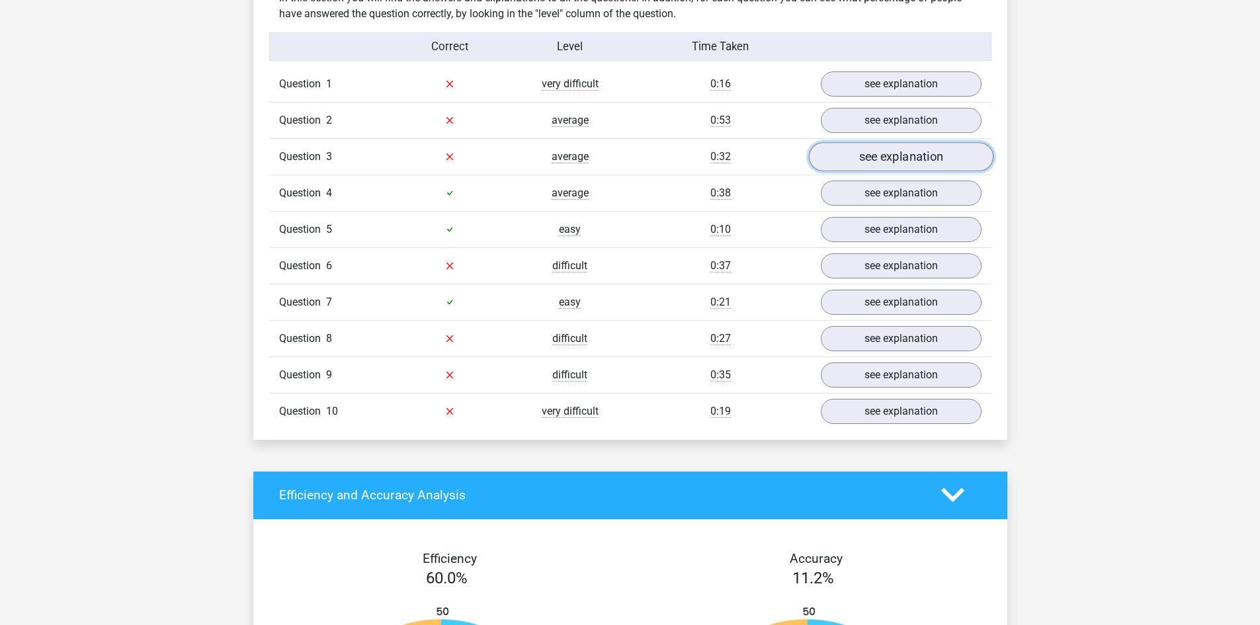
click at [877, 149] on link "see explanation" at bounding box center [900, 156] width 185 height 29
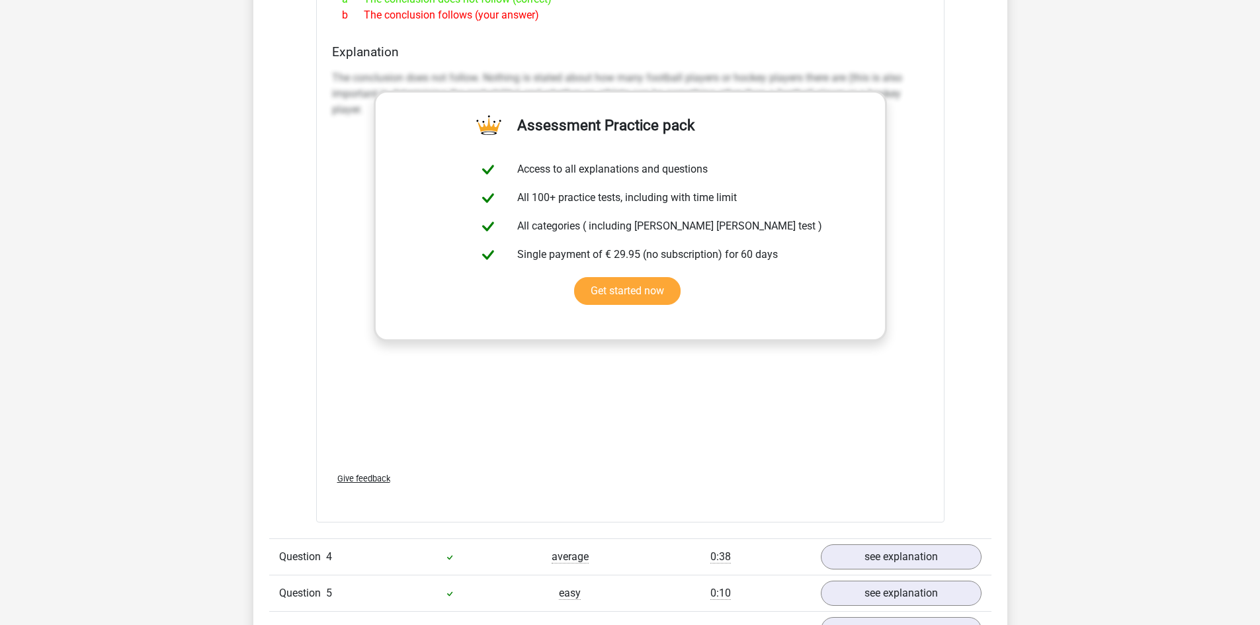
scroll to position [1124, 0]
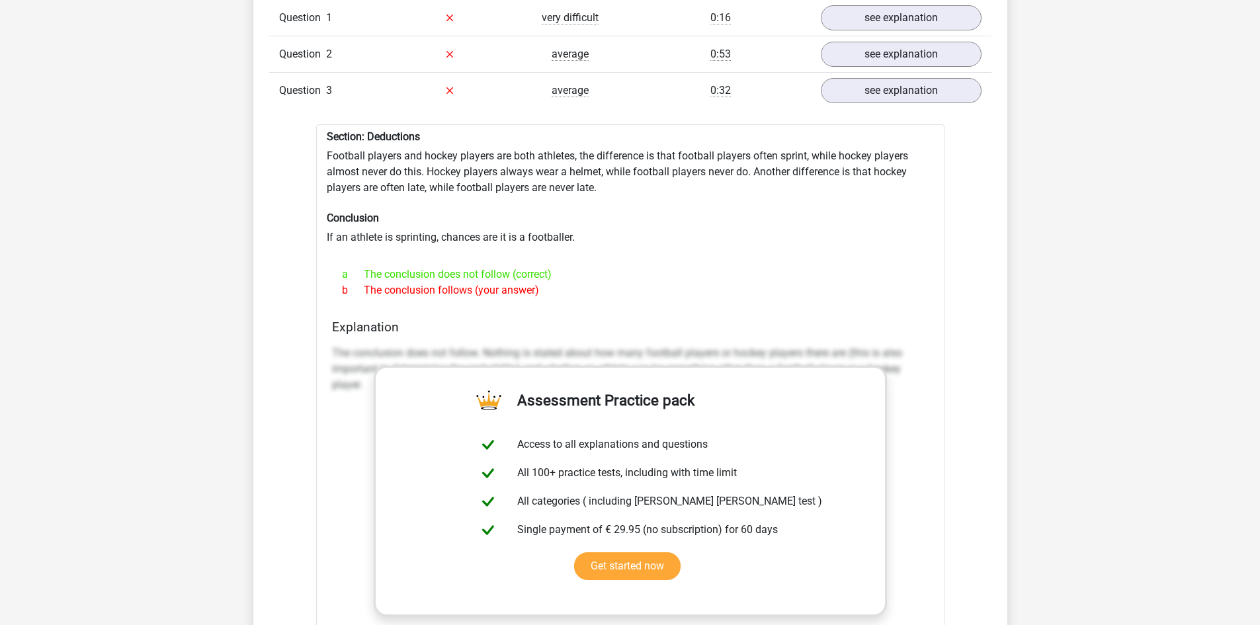
drag, startPoint x: 324, startPoint y: 123, endPoint x: 585, endPoint y: 278, distance: 303.4
click at [585, 278] on div "Section: Deductions Football players and hockey players are both athletes, the …" at bounding box center [630, 461] width 628 height 674
copy div "Section: Deductions Football players and hockey players are both athletes, the …"
click at [856, 76] on link "see explanation" at bounding box center [900, 90] width 185 height 29
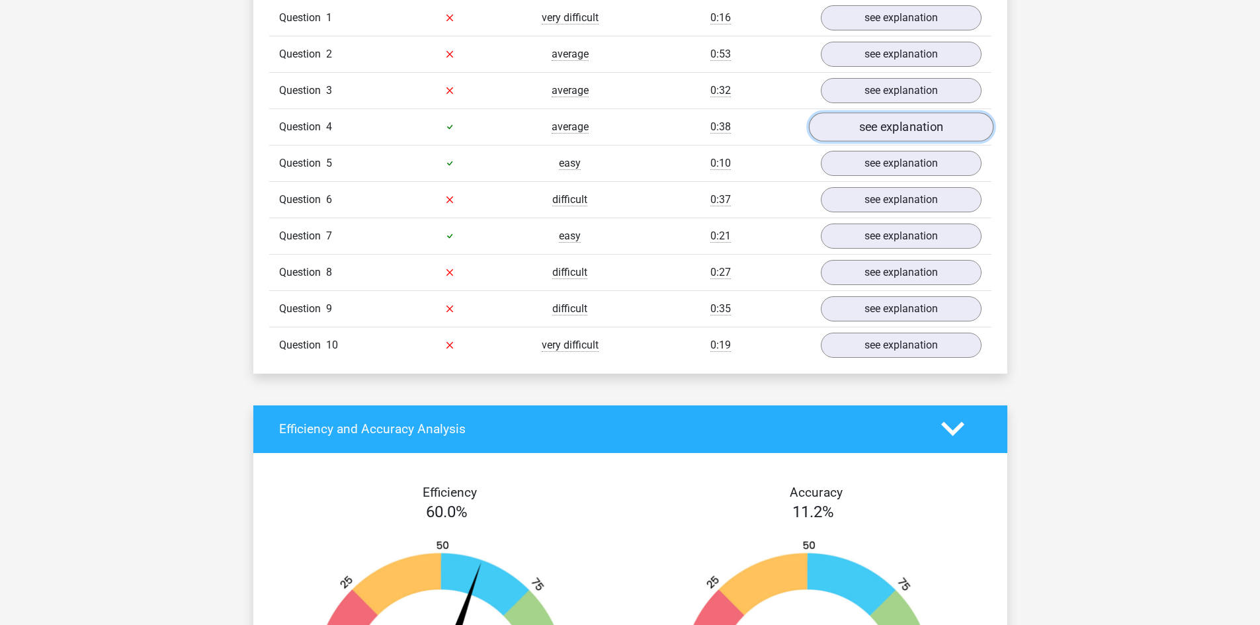
click at [868, 112] on link "see explanation" at bounding box center [900, 126] width 185 height 29
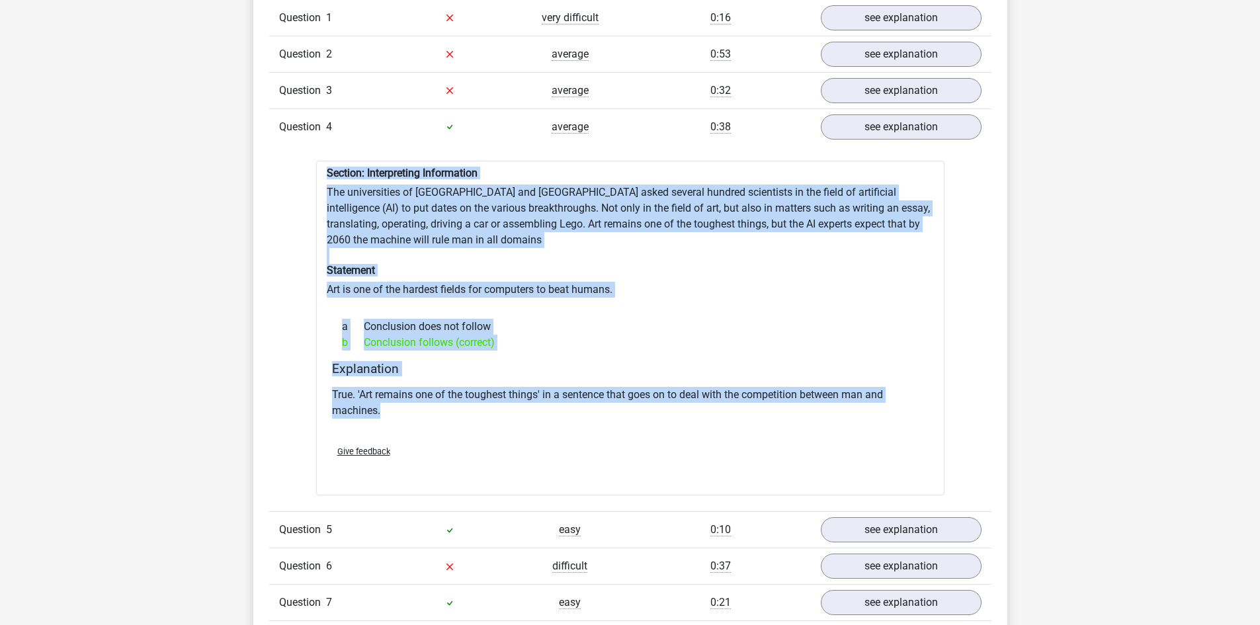
drag, startPoint x: 321, startPoint y: 159, endPoint x: 438, endPoint y: 400, distance: 268.5
click at [438, 400] on div "Section: Interpreting Information The universities of Oxford and Yale asked sev…" at bounding box center [630, 328] width 628 height 335
copy div "Section: Interpreting Information The universities of Oxford and Yale asked sev…"
click at [942, 112] on link "see explanation" at bounding box center [900, 126] width 185 height 29
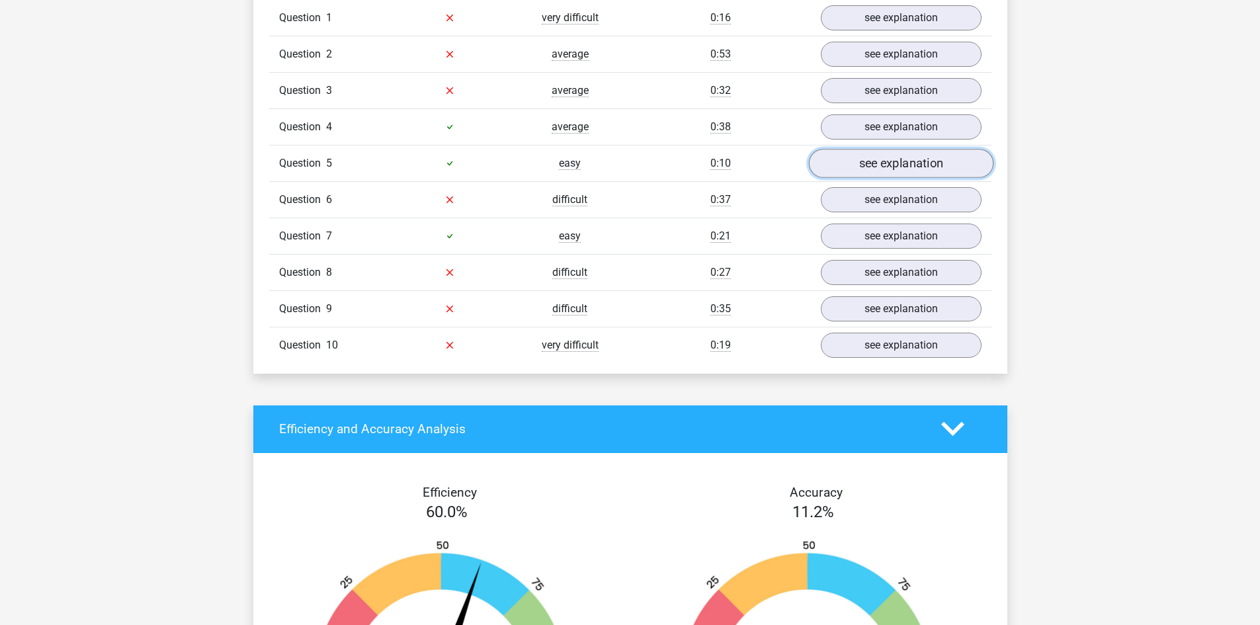
click at [885, 149] on link "see explanation" at bounding box center [900, 163] width 185 height 29
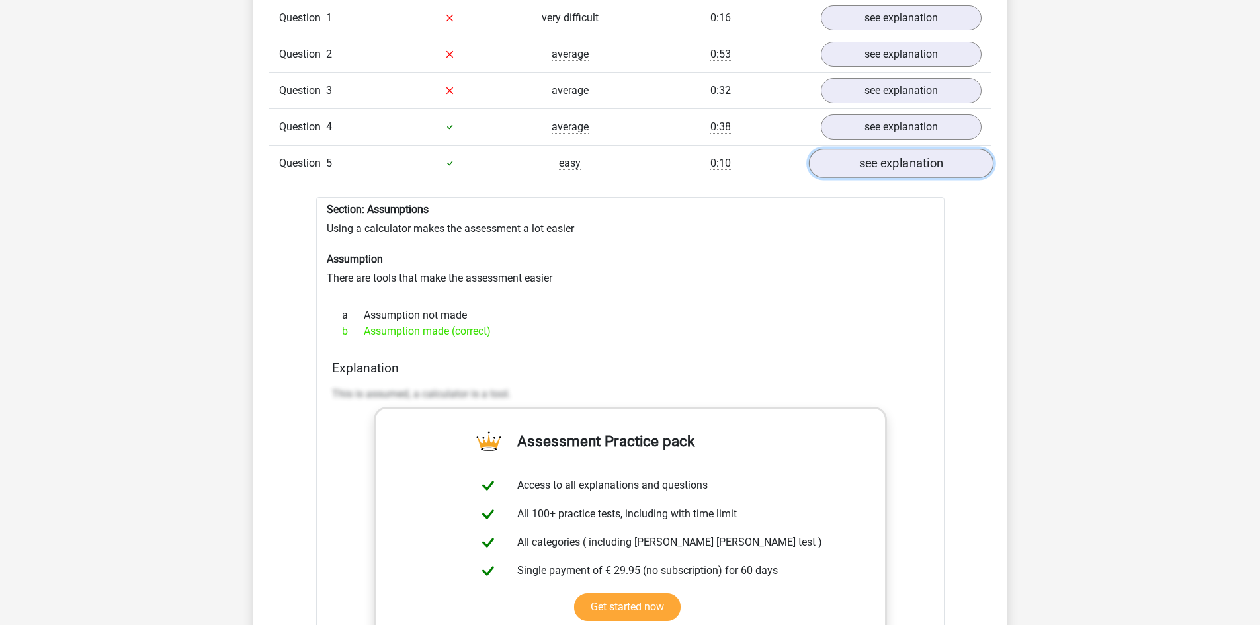
click at [883, 158] on link "see explanation" at bounding box center [900, 163] width 185 height 29
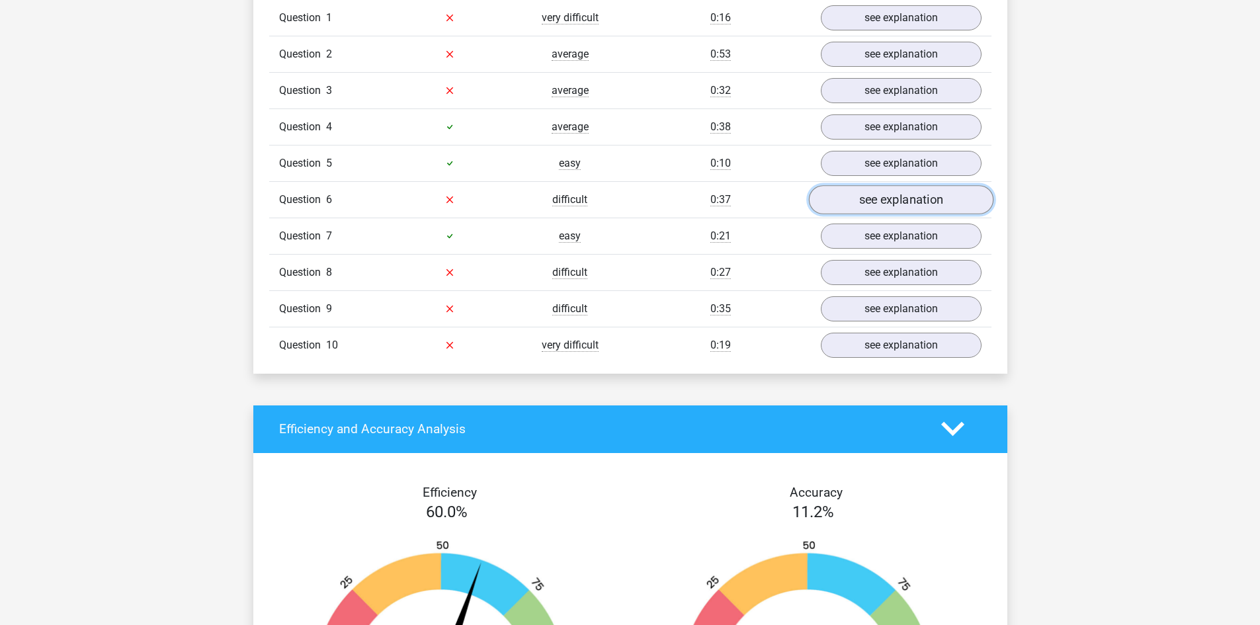
click at [889, 194] on link "see explanation" at bounding box center [900, 199] width 185 height 29
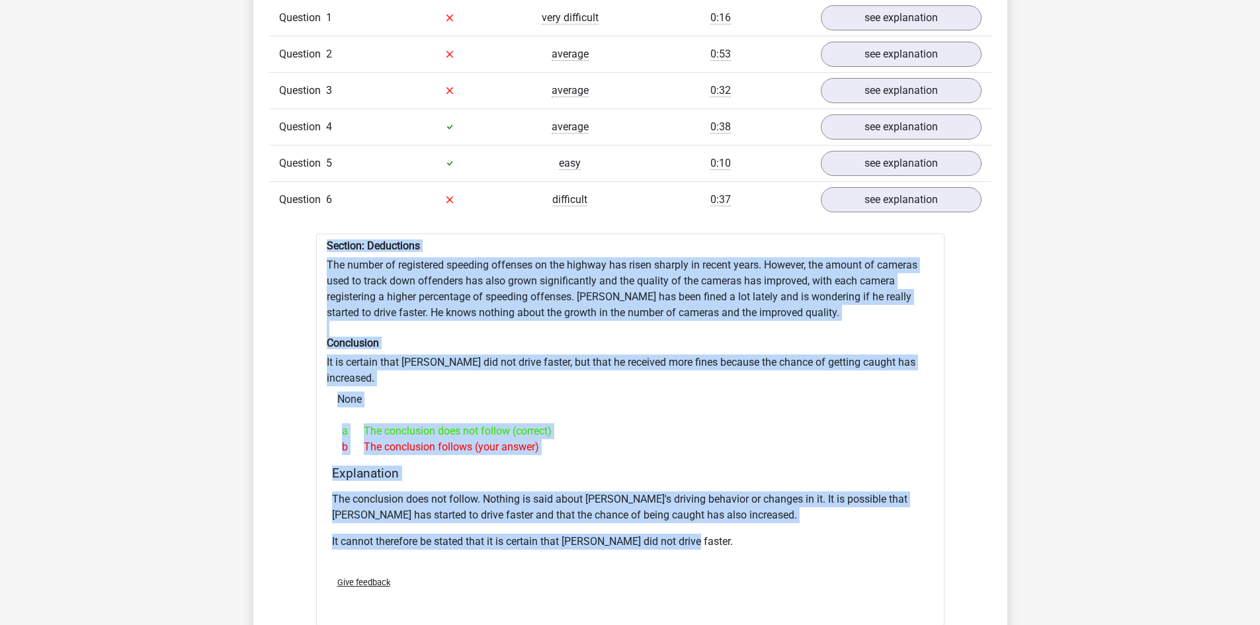
drag, startPoint x: 325, startPoint y: 237, endPoint x: 741, endPoint y: 499, distance: 491.9
click at [741, 499] on div "Section: Deductions The number of registered speeding offenses on the highway h…" at bounding box center [630, 429] width 628 height 393
copy div "Section: Deductions The number of registered speeding offenses on the highway h…"
click at [879, 198] on link "see explanation" at bounding box center [900, 199] width 185 height 29
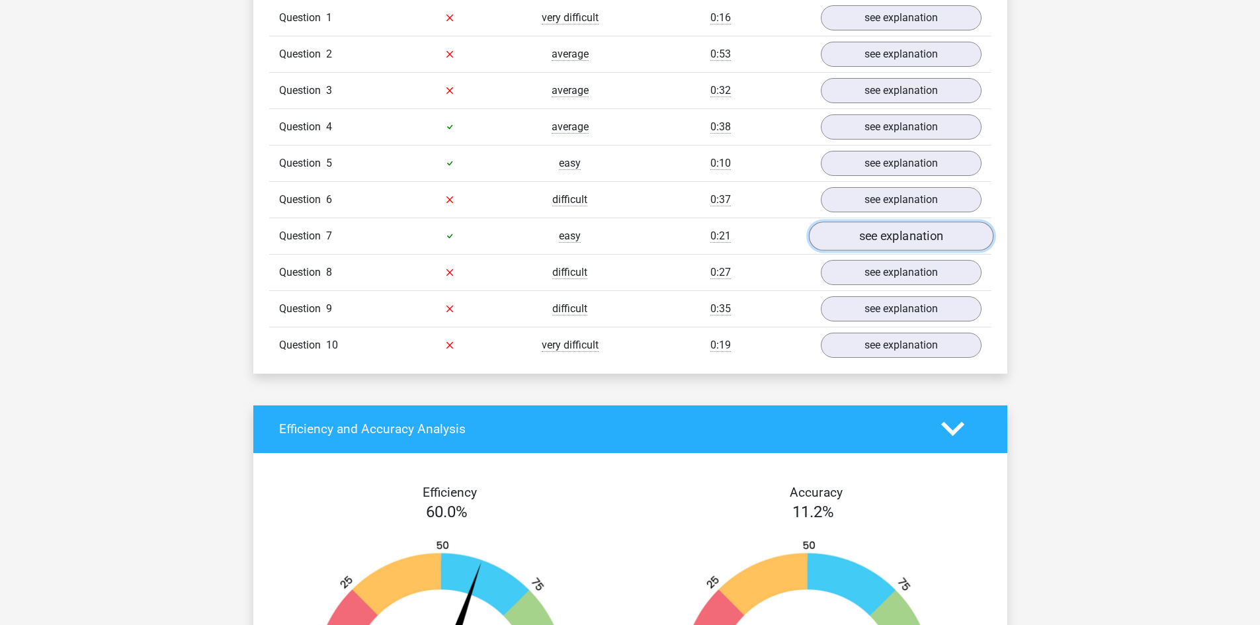
click at [940, 231] on link "see explanation" at bounding box center [900, 236] width 185 height 29
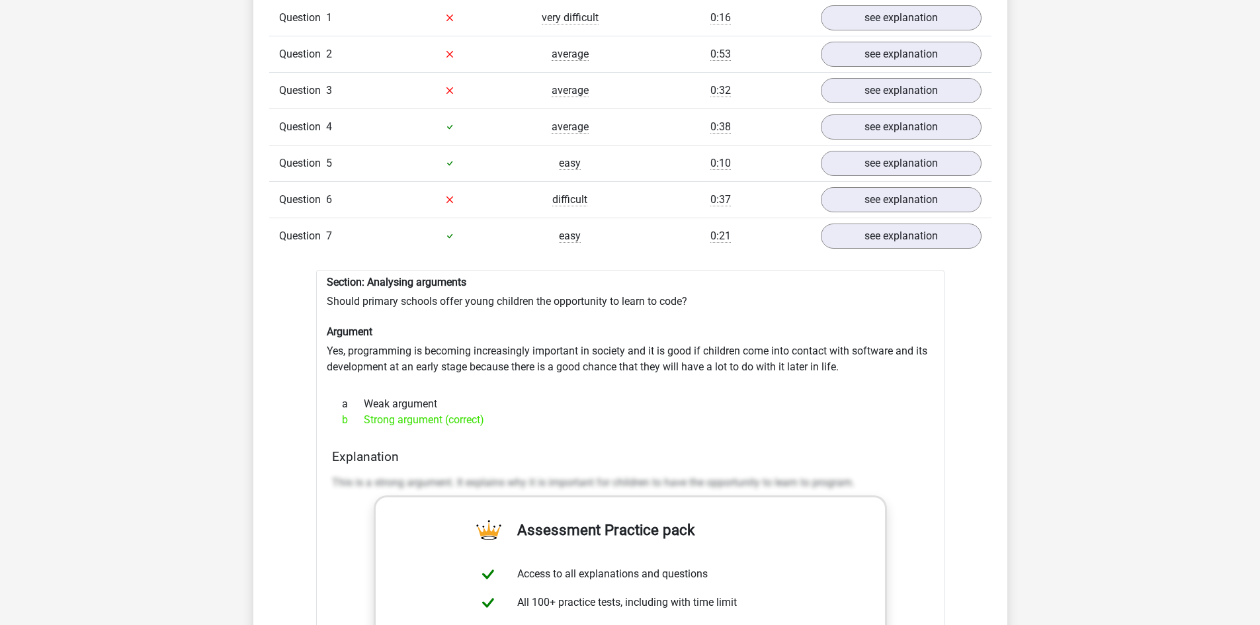
drag, startPoint x: 314, startPoint y: 269, endPoint x: 501, endPoint y: 419, distance: 239.9
click at [501, 419] on div "Question 1 very difficult 0:16 see explanation Section: Analysing arguments Is …" at bounding box center [630, 526] width 702 height 1053
copy div "Section: Analysing arguments Should primary schools offer young children the op…"
click at [917, 231] on link "see explanation" at bounding box center [900, 236] width 185 height 29
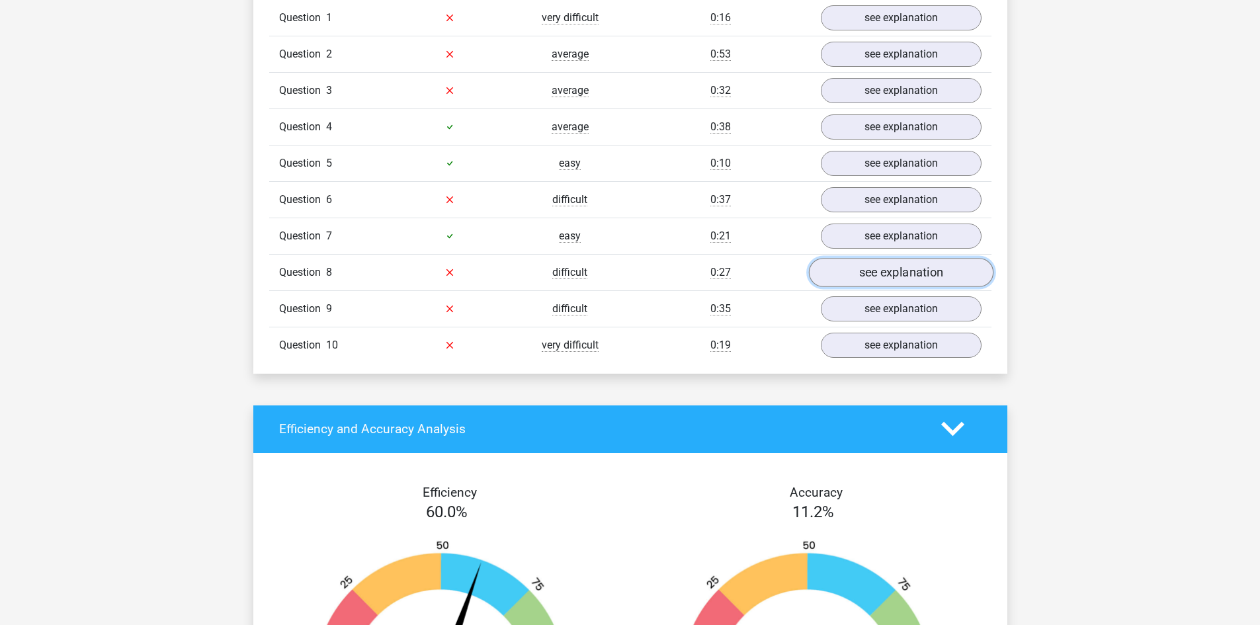
click at [911, 266] on link "see explanation" at bounding box center [900, 272] width 185 height 29
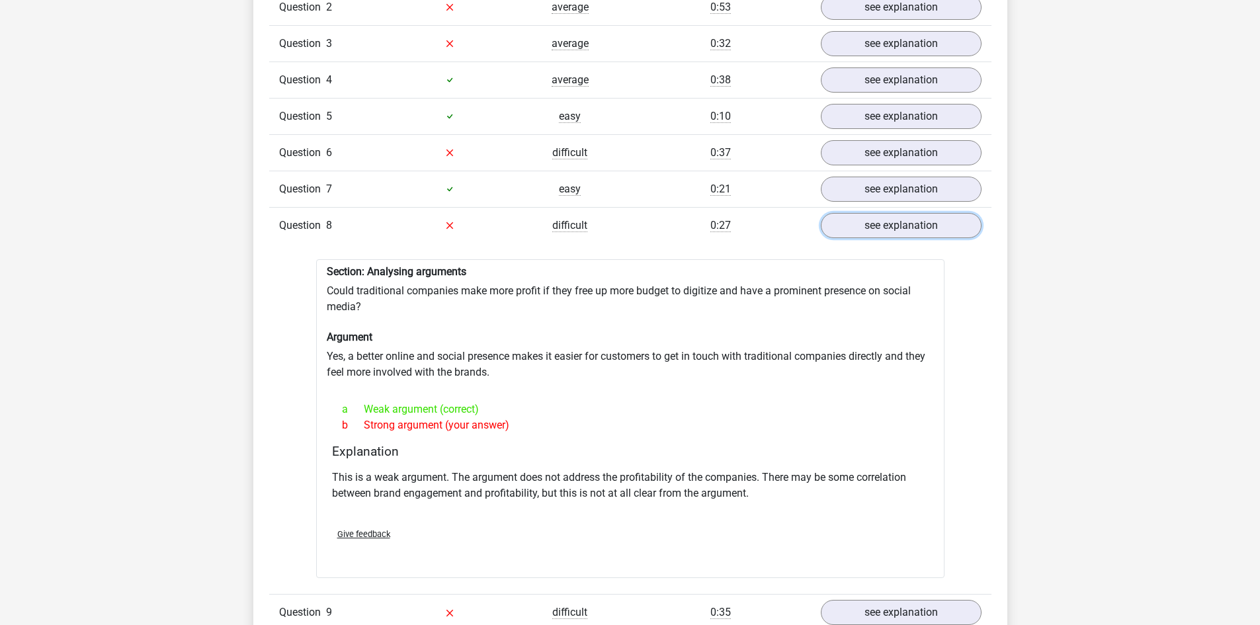
scroll to position [1190, 0]
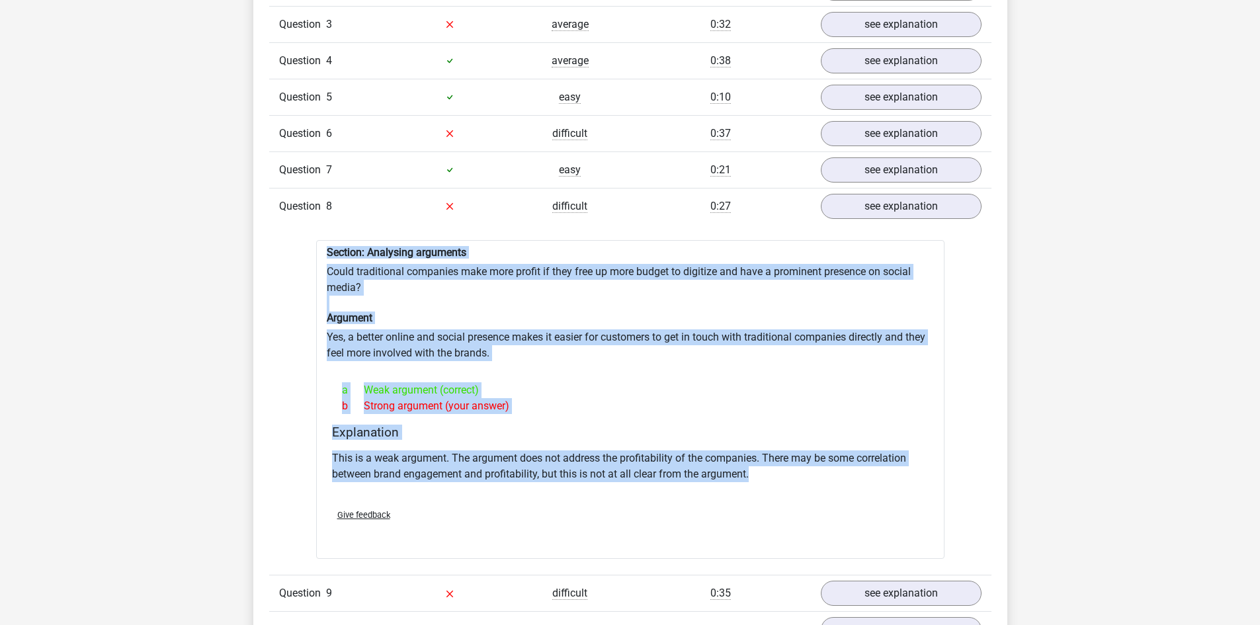
drag, startPoint x: 325, startPoint y: 242, endPoint x: 872, endPoint y: 468, distance: 592.4
click at [872, 468] on div "Section: Analysing arguments Could traditional companies make more profit if th…" at bounding box center [630, 399] width 628 height 319
copy div "Section: Analysing arguments Could traditional companies make more profit if th…"
click at [872, 203] on link "see explanation" at bounding box center [900, 206] width 185 height 29
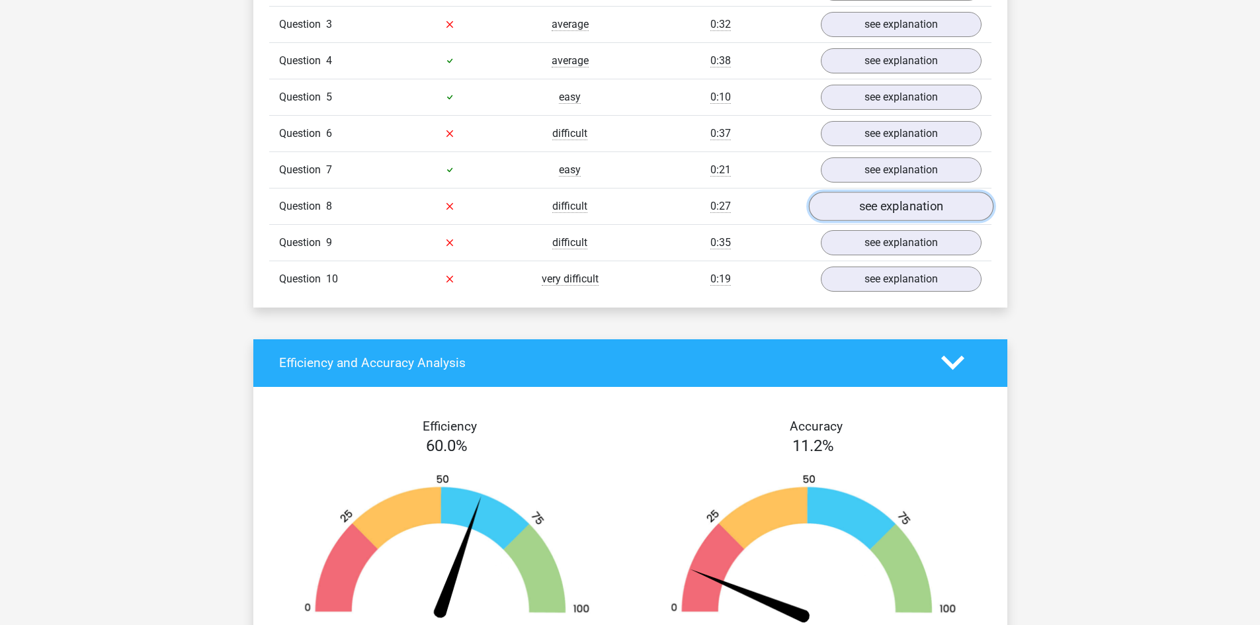
click at [903, 200] on link "see explanation" at bounding box center [900, 206] width 185 height 29
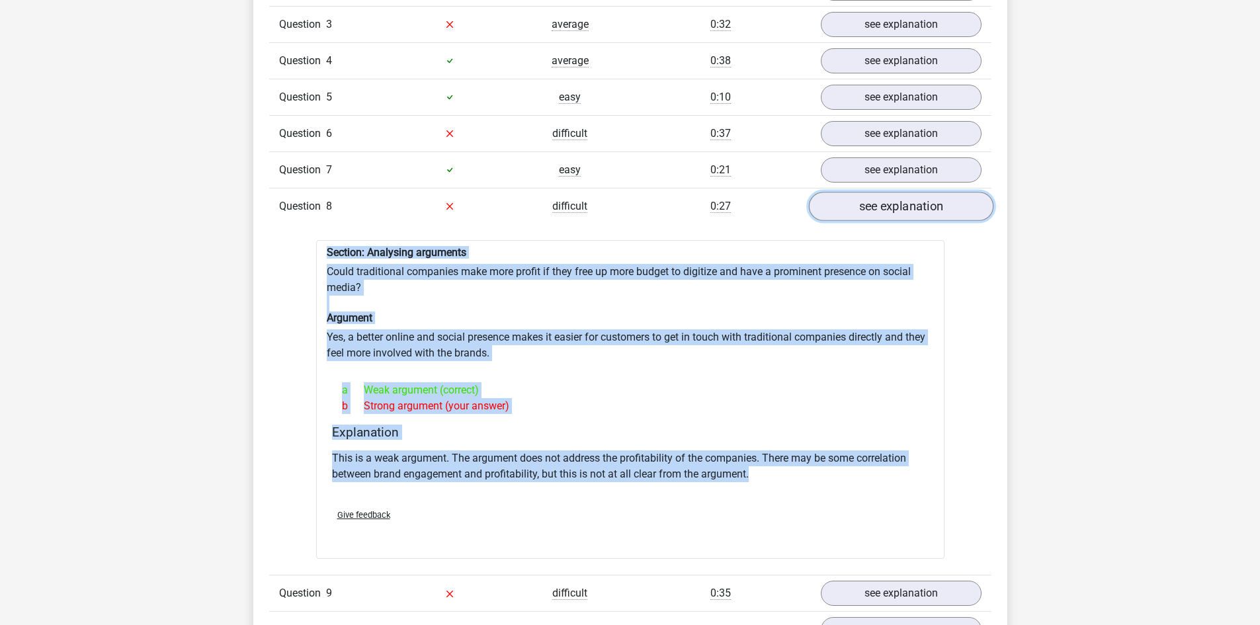
click at [906, 193] on link "see explanation" at bounding box center [900, 206] width 185 height 29
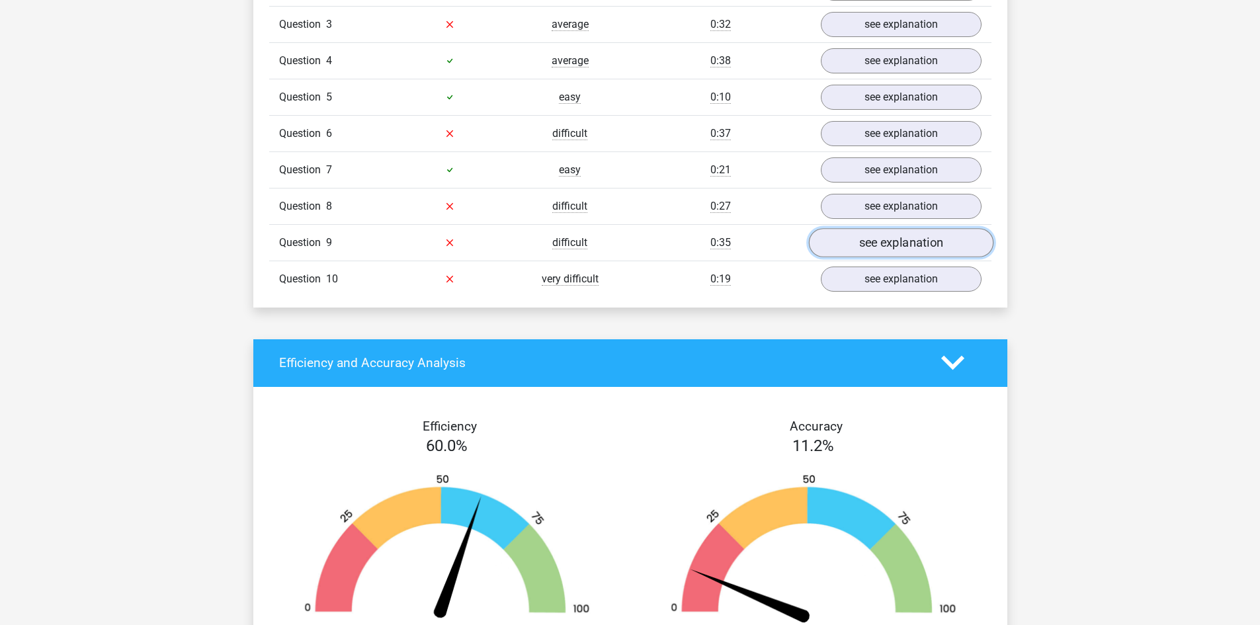
click at [901, 239] on link "see explanation" at bounding box center [900, 242] width 185 height 29
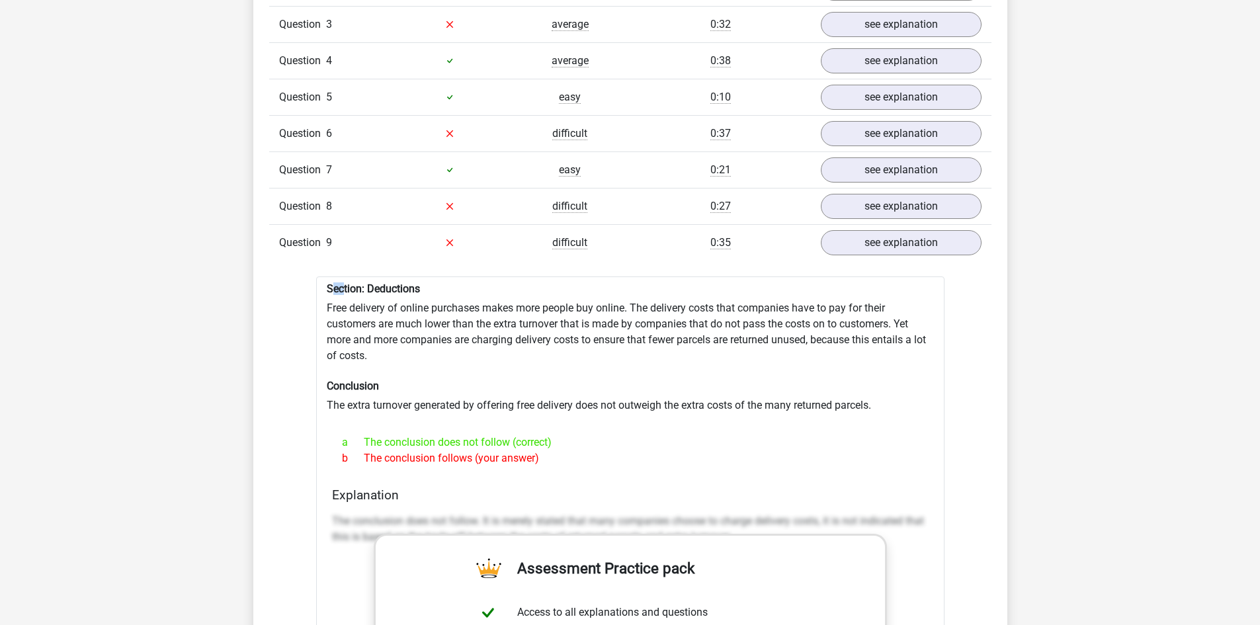
drag, startPoint x: 330, startPoint y: 274, endPoint x: 344, endPoint y: 280, distance: 15.1
click at [344, 282] on h6 "Section: Deductions" at bounding box center [630, 288] width 607 height 13
drag, startPoint x: 324, startPoint y: 282, endPoint x: 513, endPoint y: 432, distance: 240.9
click at [577, 446] on div "Section: Deductions Free delivery of online purchases makes more people buy onl…" at bounding box center [630, 621] width 628 height 690
copy div "Section: Deductions Free delivery of online purchases makes more people buy onl…"
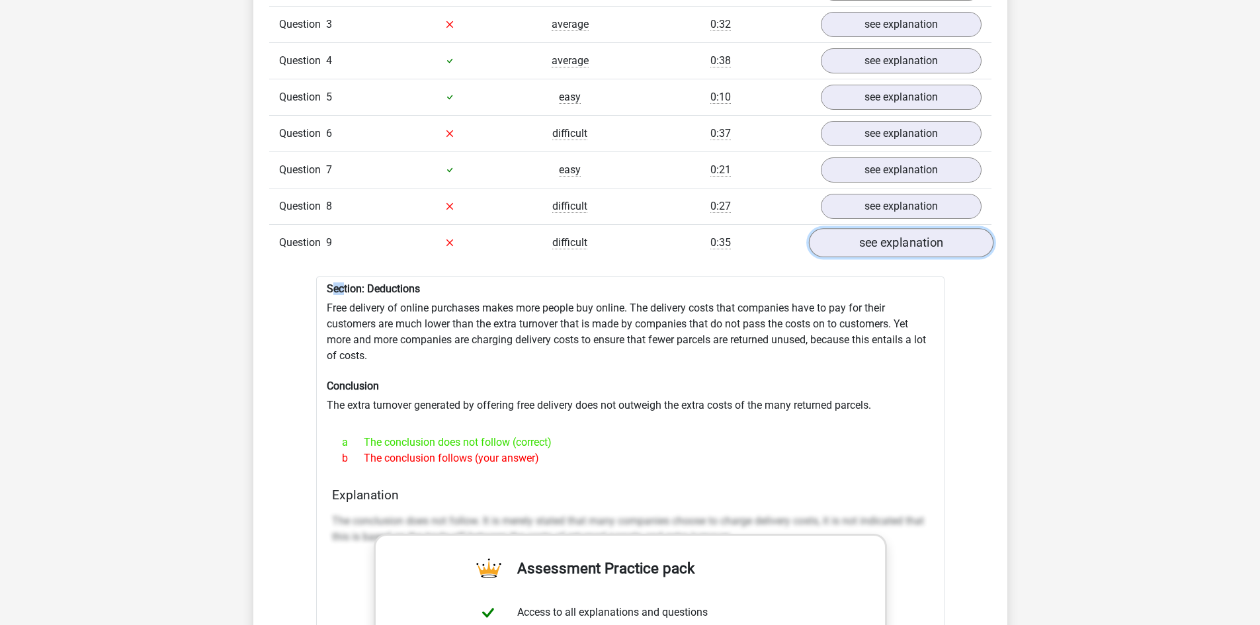
click at [878, 229] on link "see explanation" at bounding box center [900, 242] width 185 height 29
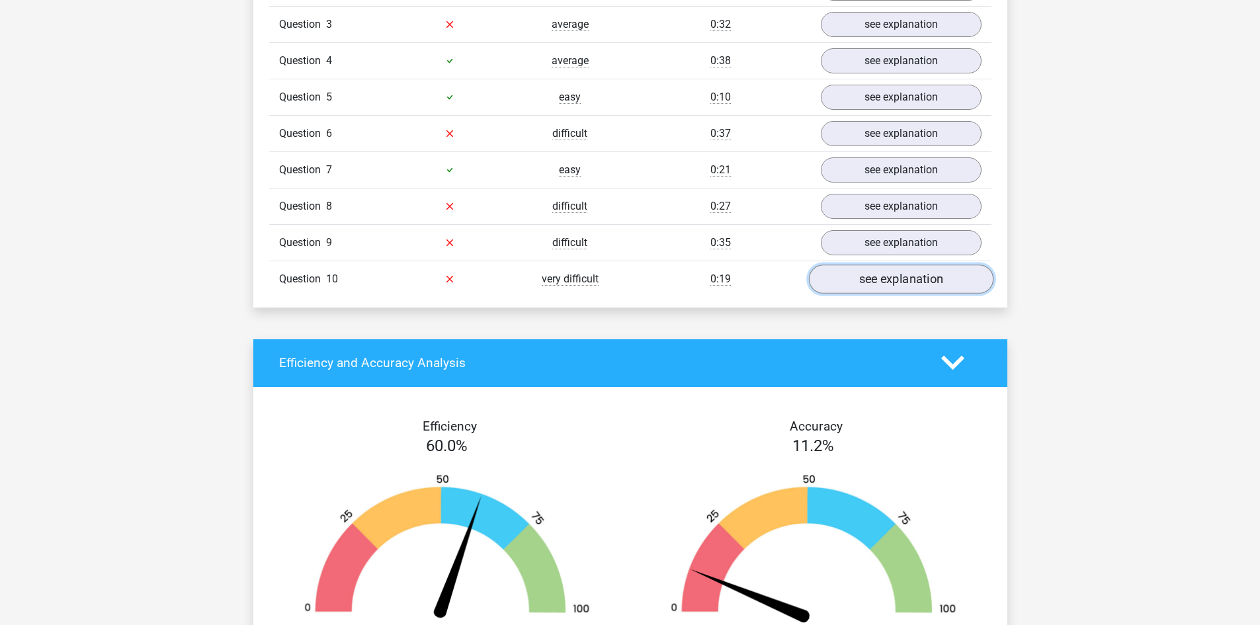
click at [885, 265] on link "see explanation" at bounding box center [900, 279] width 185 height 29
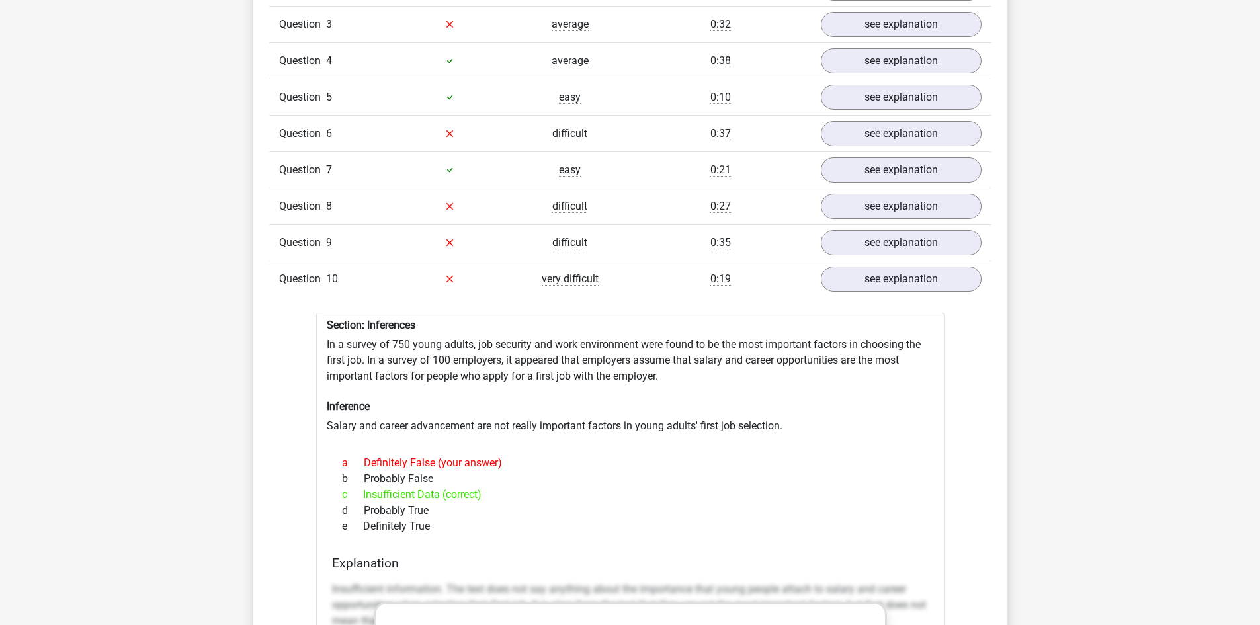
drag, startPoint x: 321, startPoint y: 309, endPoint x: 462, endPoint y: 511, distance: 245.1
copy div "Section: Inferences In a survey of 750 young adults, job security and work envi…"
